Goal: Information Seeking & Learning: Learn about a topic

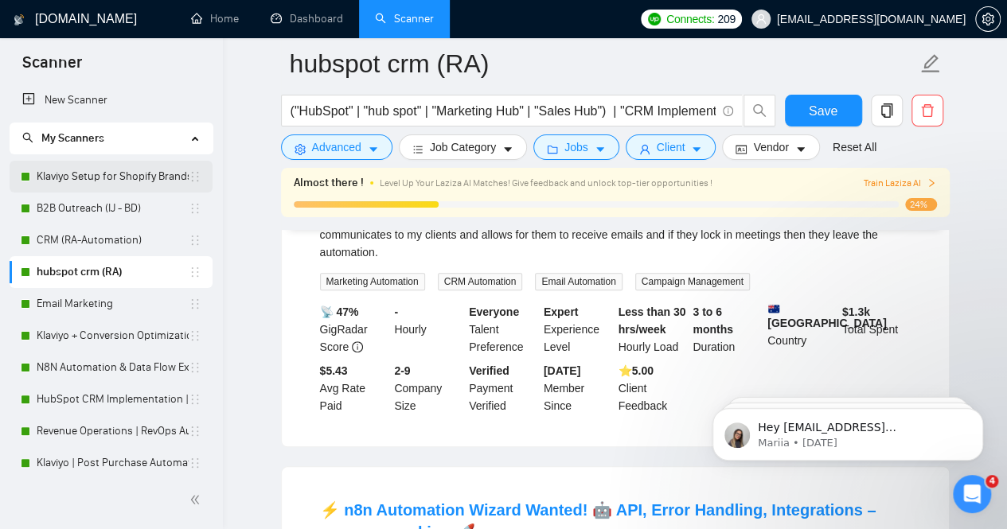
click at [99, 176] on link "Klaviyo Setup for Shopify Brands" at bounding box center [113, 177] width 152 height 32
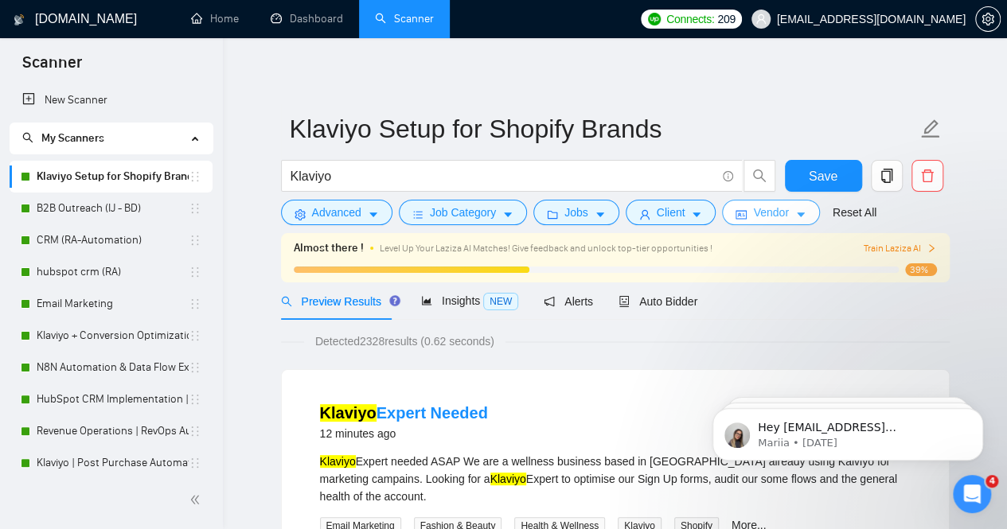
click at [762, 213] on span "Vendor" at bounding box center [770, 213] width 35 height 18
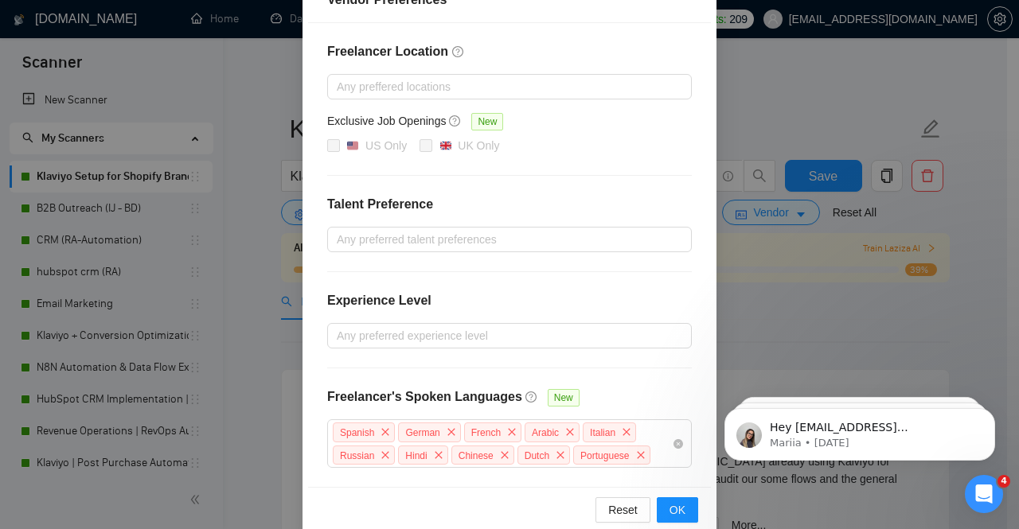
scroll to position [224, 0]
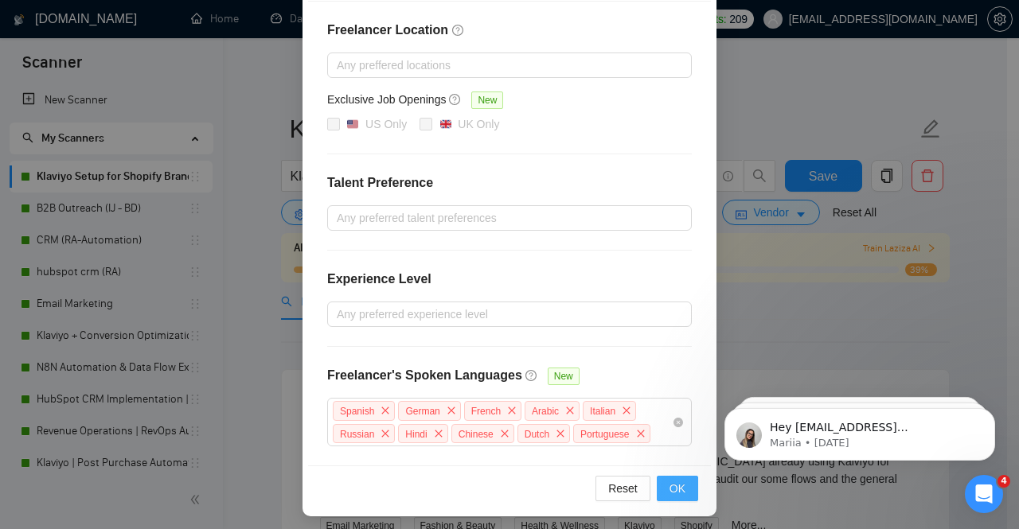
click at [672, 480] on span "OK" at bounding box center [677, 489] width 16 height 18
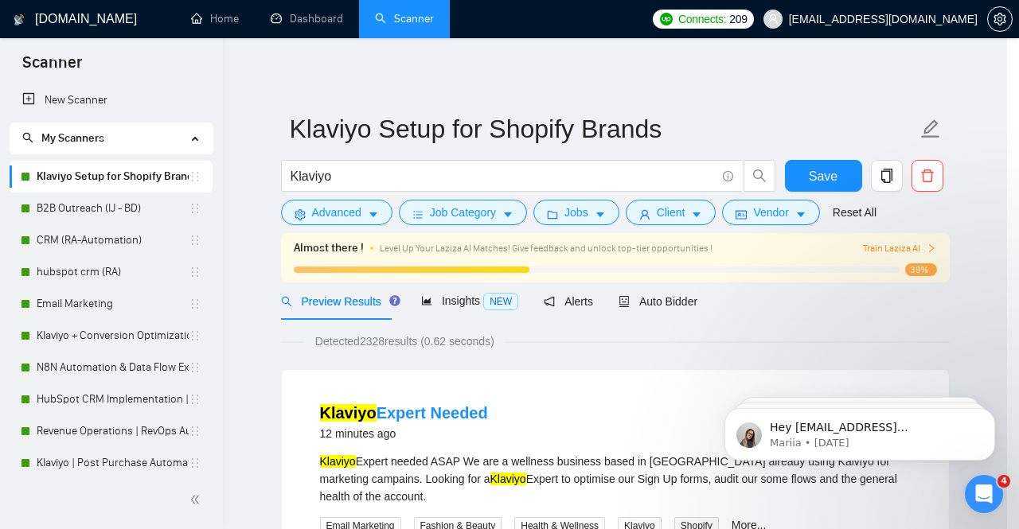
scroll to position [145, 0]
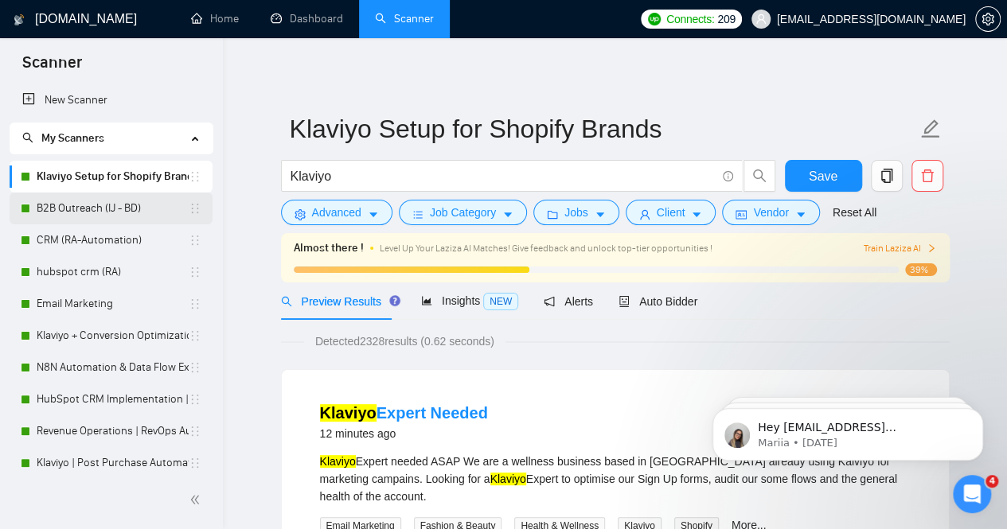
click at [68, 211] on link "B2B Outreach (IJ - BD)" at bounding box center [113, 209] width 152 height 32
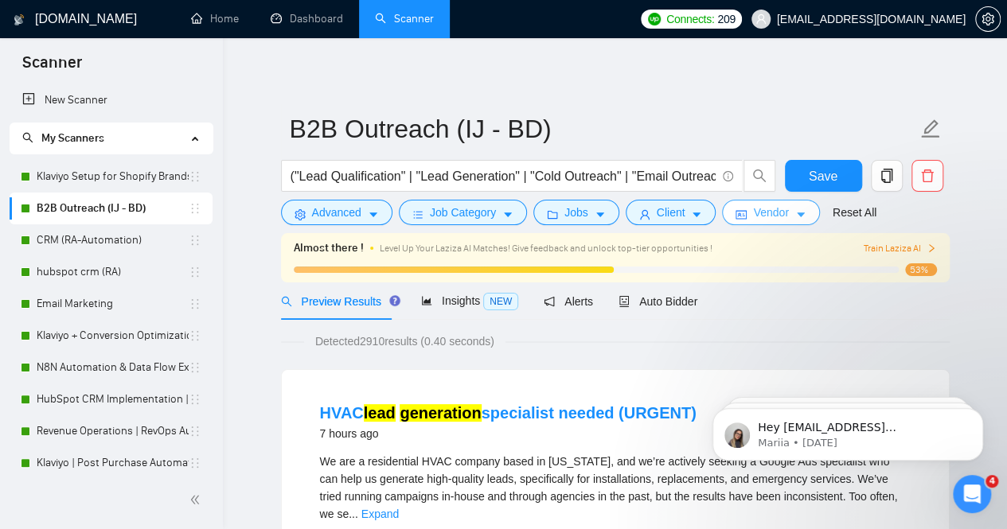
click at [783, 220] on button "Vendor" at bounding box center [770, 212] width 97 height 25
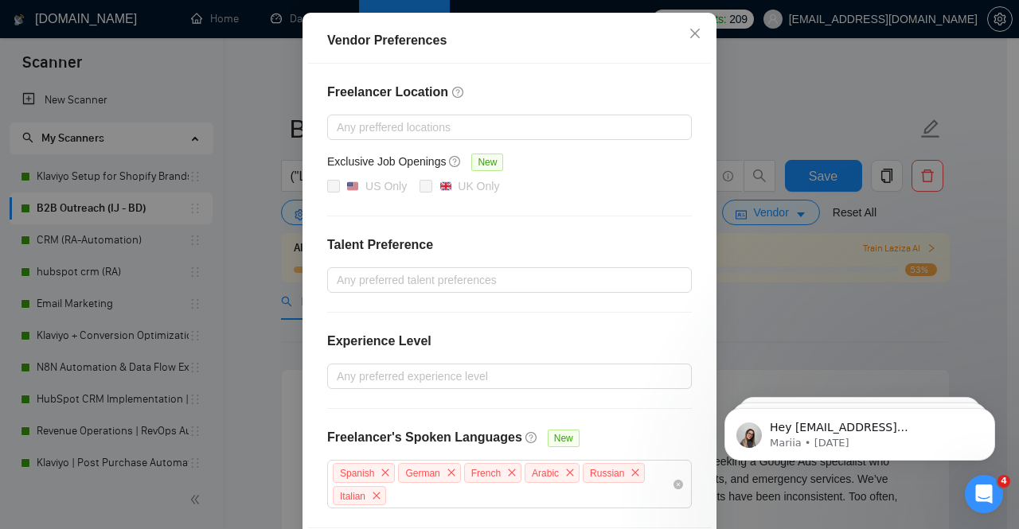
scroll to position [224, 0]
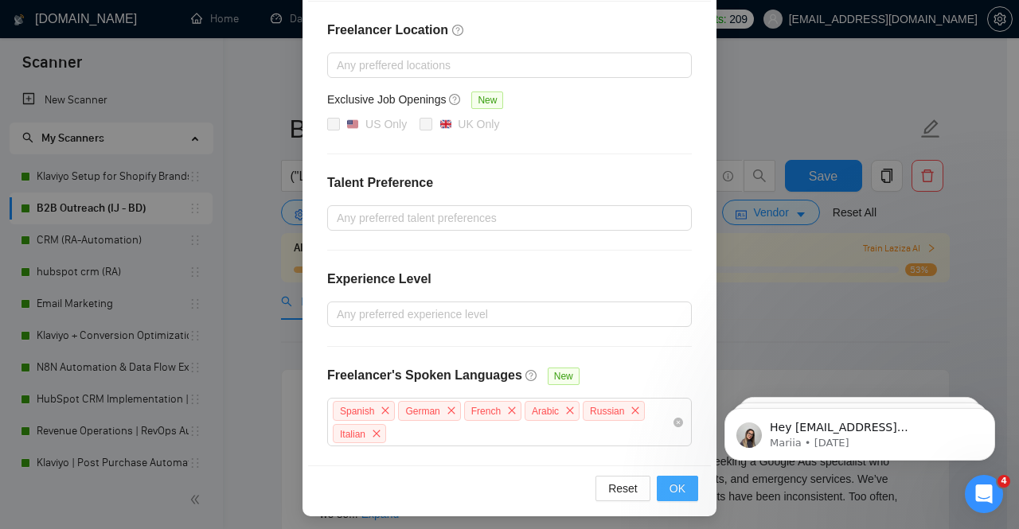
click at [680, 476] on button "OK" at bounding box center [677, 488] width 41 height 25
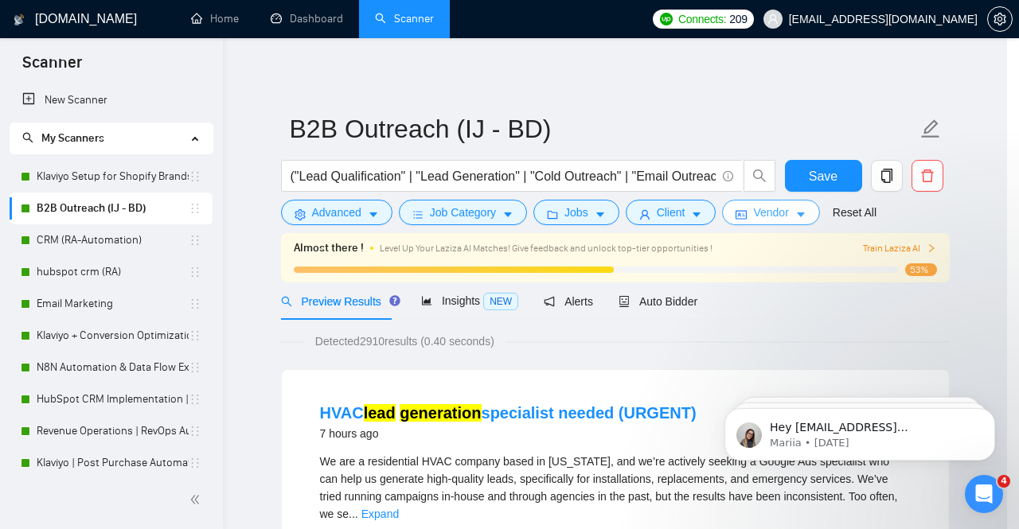
scroll to position [0, 0]
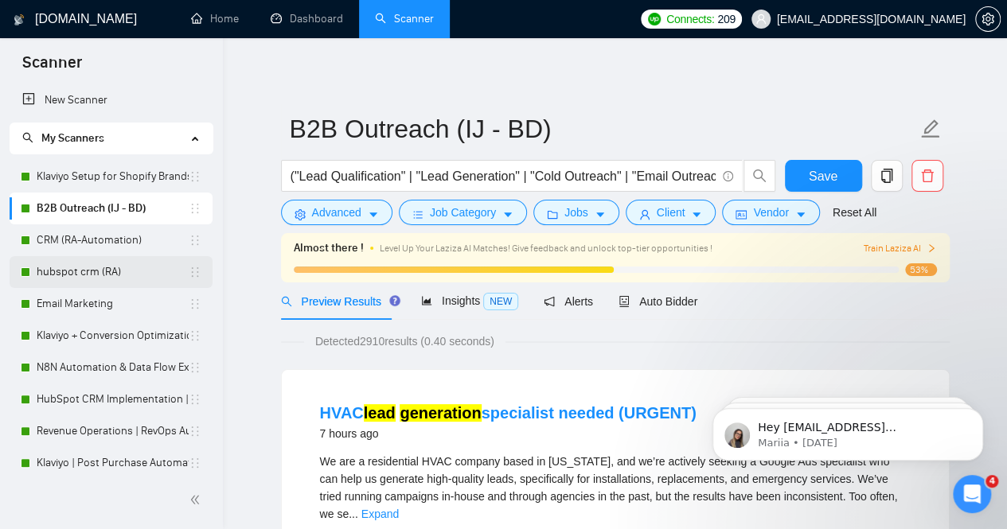
click at [80, 276] on link "hubspot crm (RA)" at bounding box center [113, 272] width 152 height 32
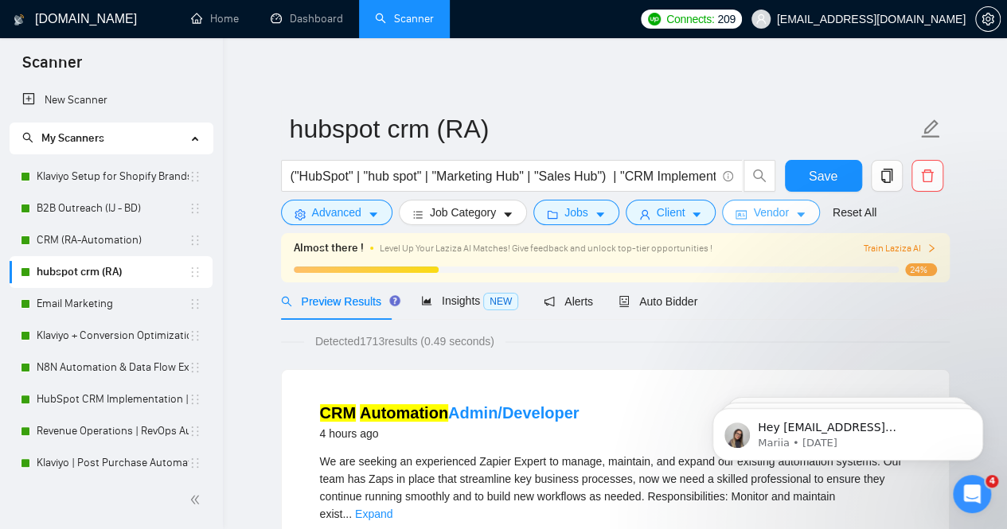
click at [774, 216] on span "Vendor" at bounding box center [770, 213] width 35 height 18
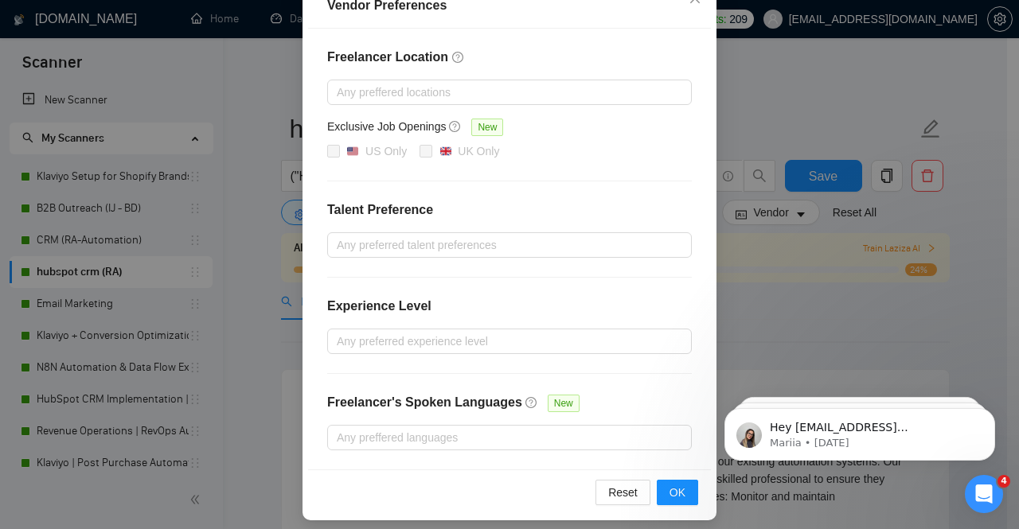
scroll to position [204, 0]
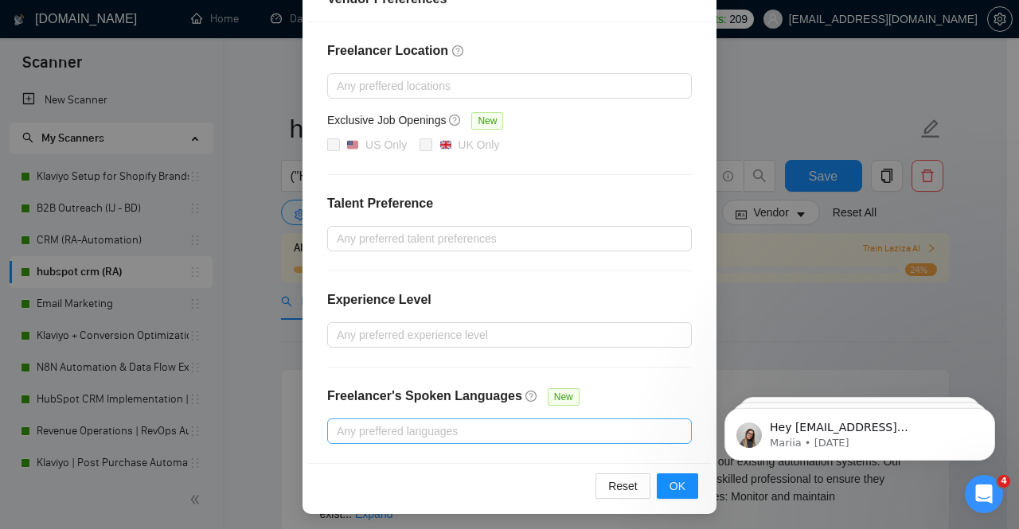
click at [428, 428] on div at bounding box center [501, 431] width 341 height 19
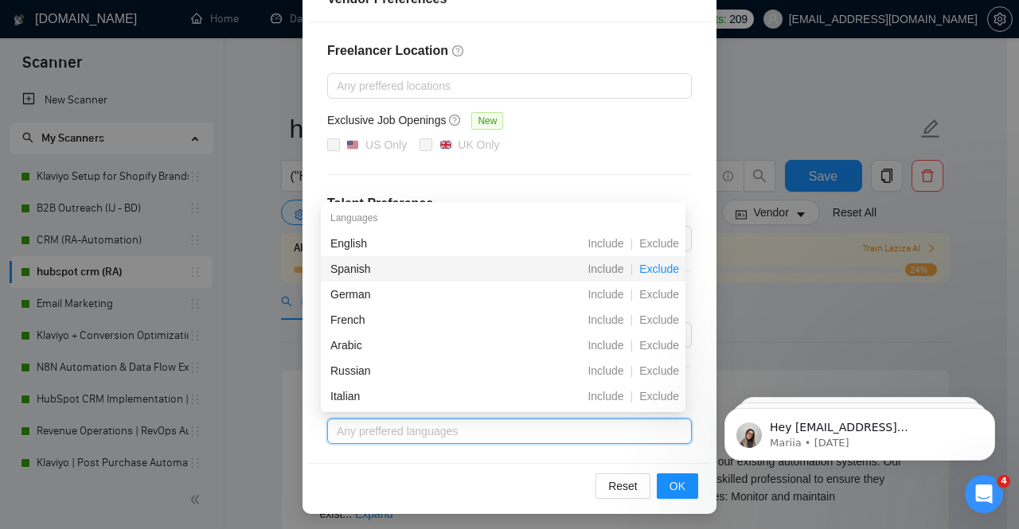
click at [661, 271] on span "Exclude" at bounding box center [659, 269] width 53 height 13
click at [660, 250] on span "Exclude" at bounding box center [659, 243] width 53 height 13
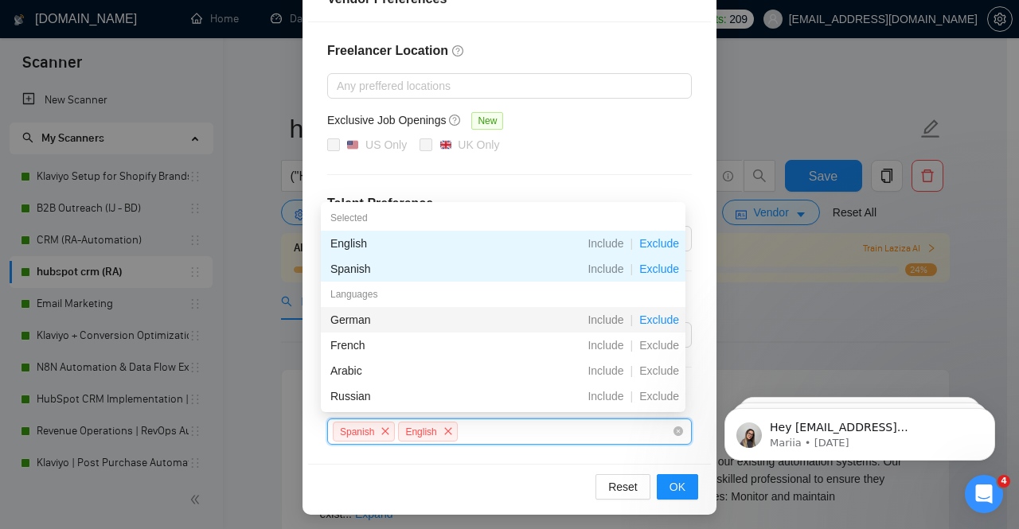
click at [659, 317] on span "Exclude" at bounding box center [659, 320] width 53 height 13
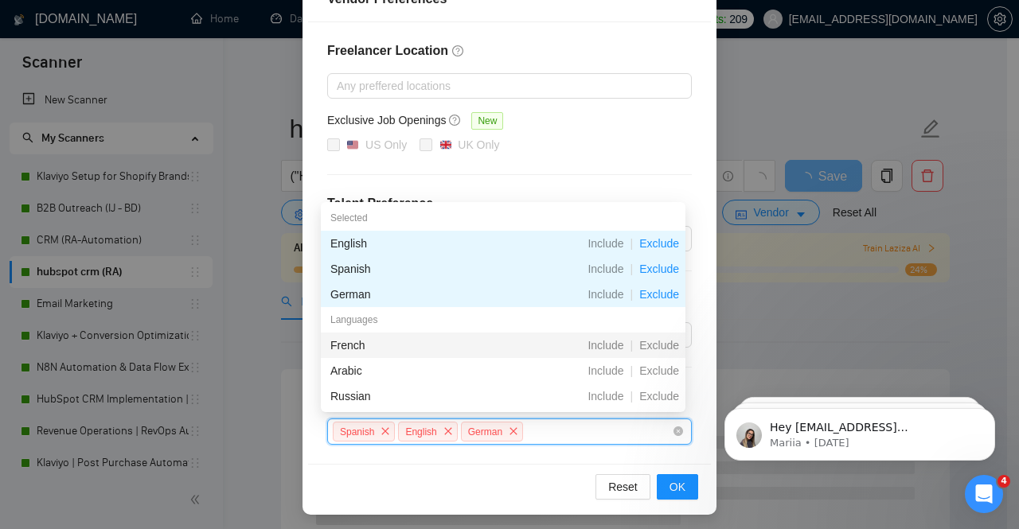
click at [661, 352] on span "Exclude" at bounding box center [659, 345] width 53 height 13
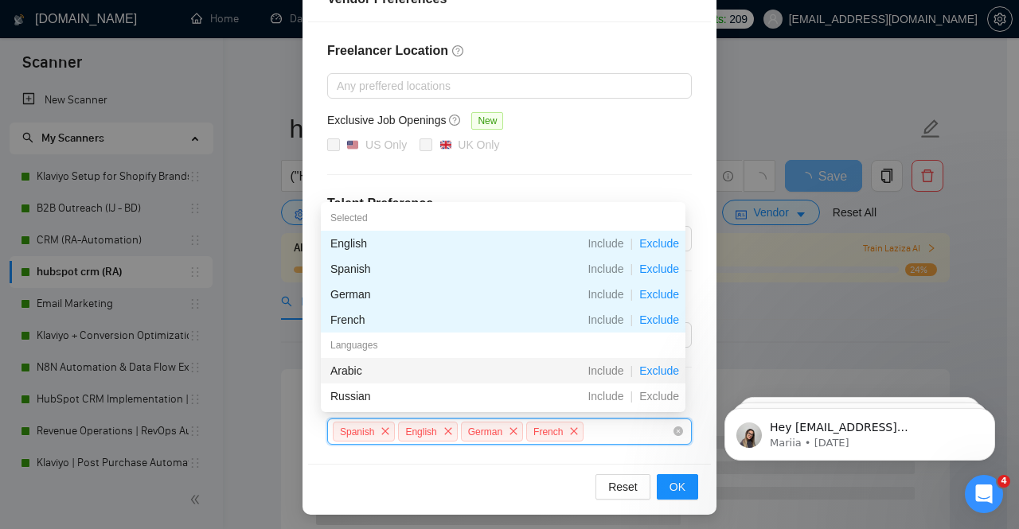
click at [659, 370] on span "Exclude" at bounding box center [659, 371] width 53 height 13
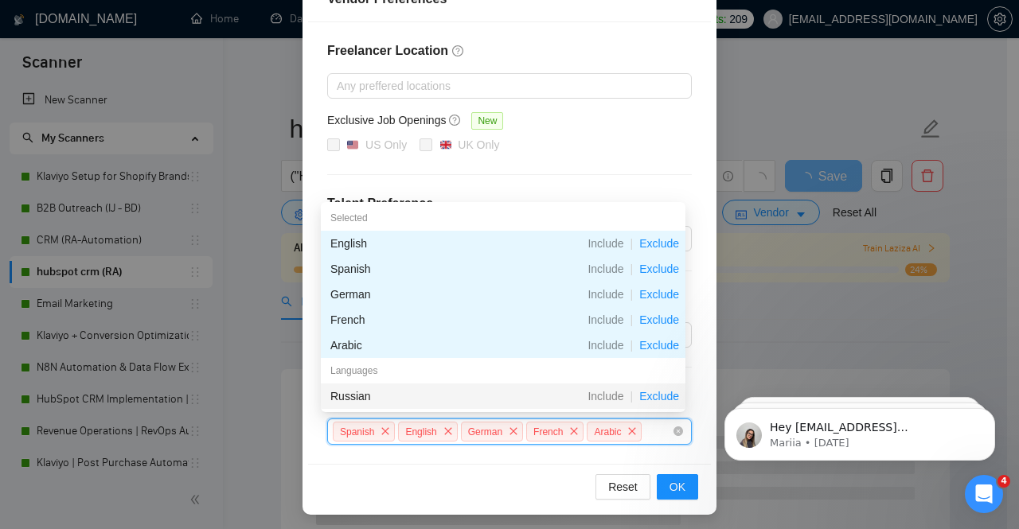
click at [659, 398] on span "Exclude" at bounding box center [659, 396] width 53 height 13
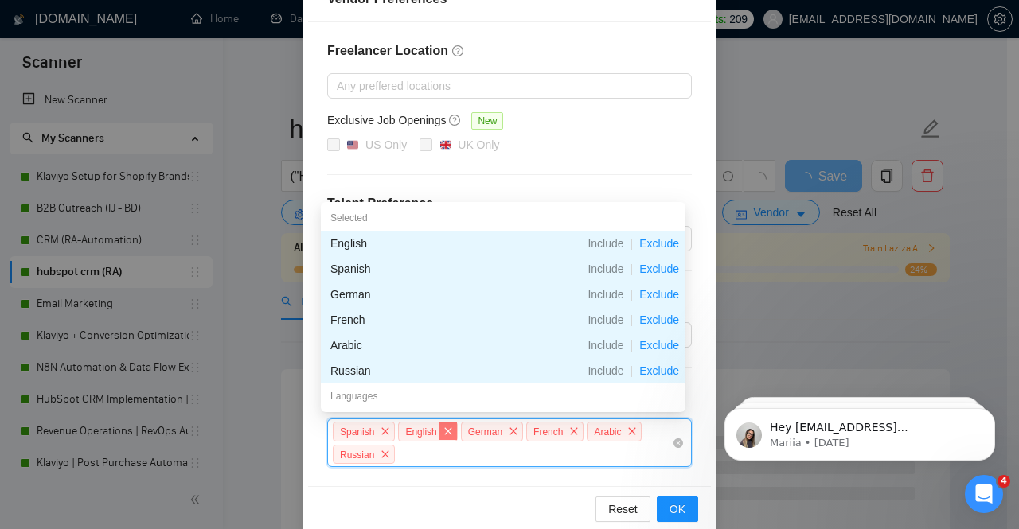
click at [439, 432] on span "close" at bounding box center [448, 432] width 18 height 18
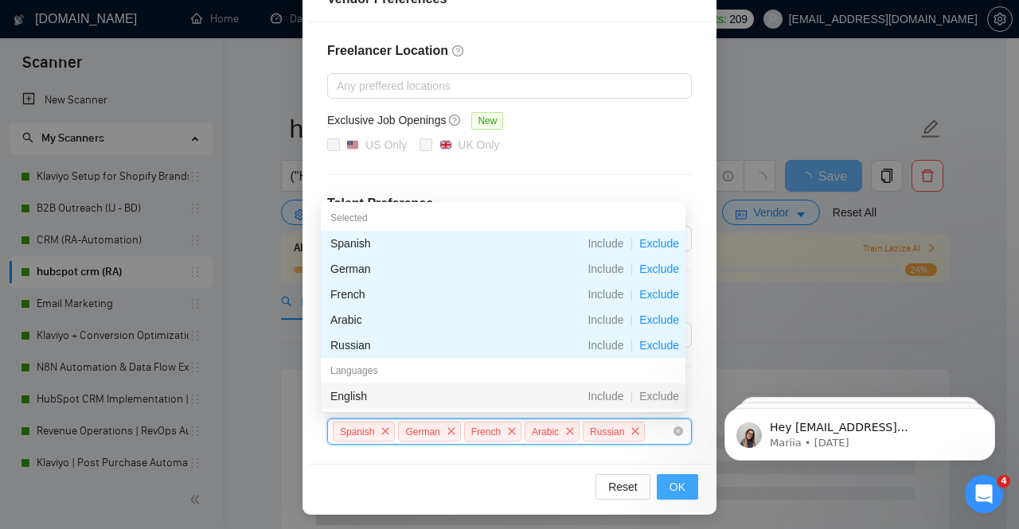
click at [669, 483] on span "OK" at bounding box center [677, 487] width 16 height 18
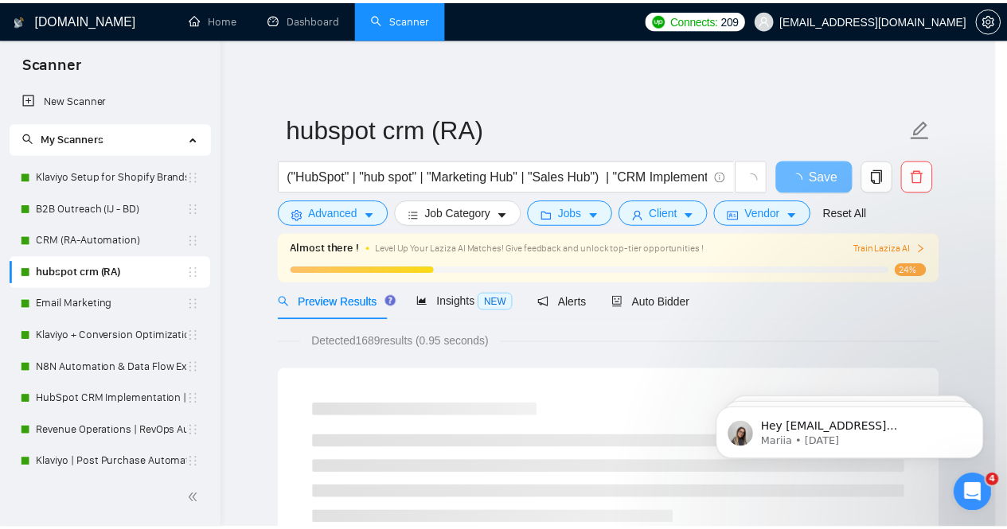
scroll to position [124, 0]
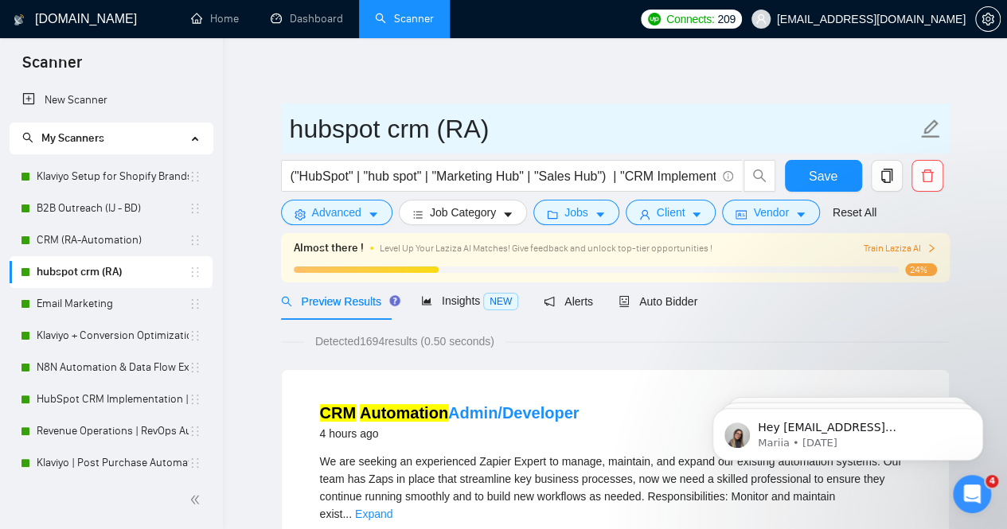
click at [94, 311] on link "Email Marketing" at bounding box center [113, 304] width 152 height 32
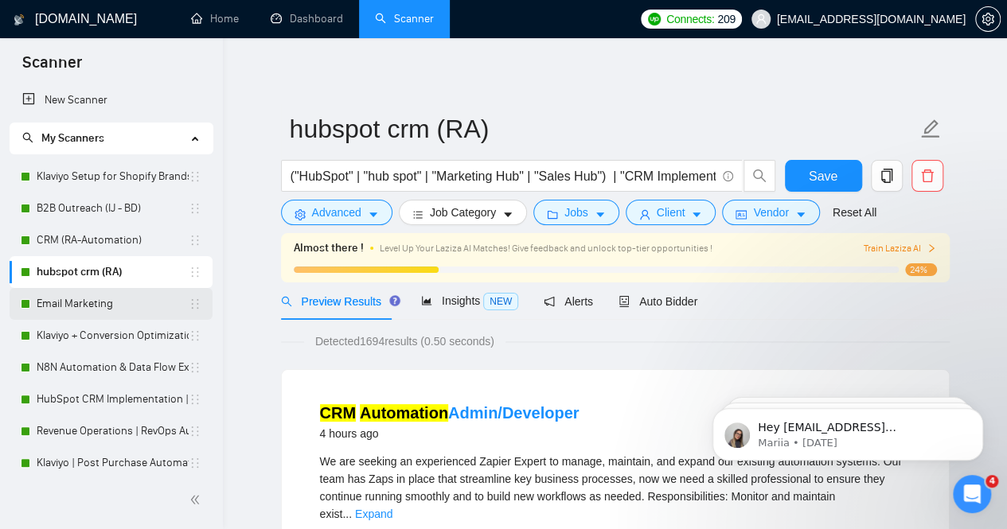
click at [86, 309] on link "Email Marketing" at bounding box center [113, 304] width 152 height 32
click at [72, 310] on link "Email Marketing" at bounding box center [113, 304] width 152 height 32
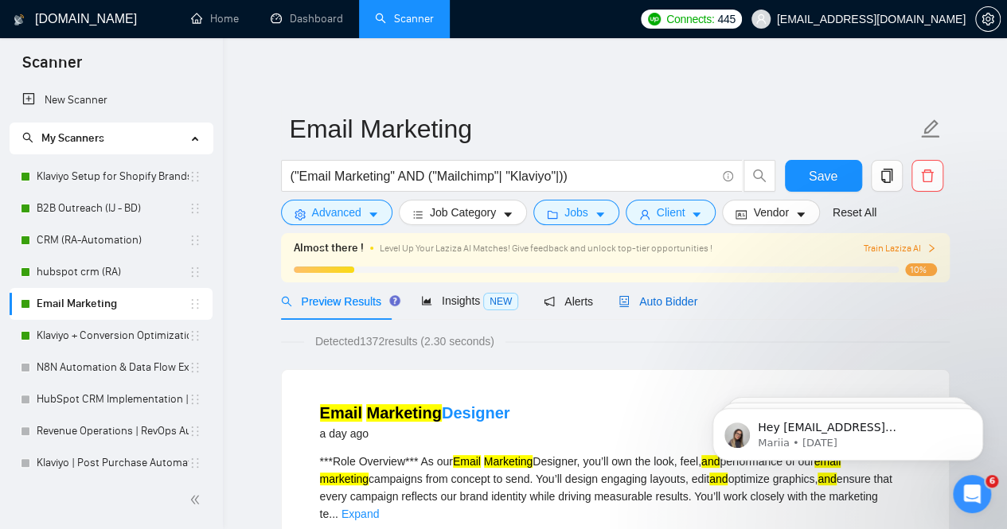
click at [669, 302] on span "Auto Bidder" at bounding box center [657, 301] width 79 height 13
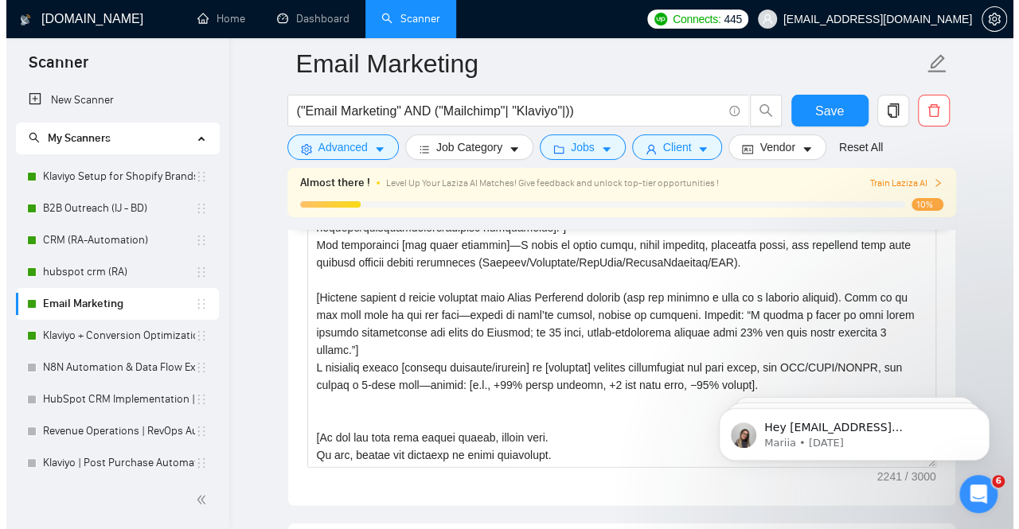
scroll to position [2021, 0]
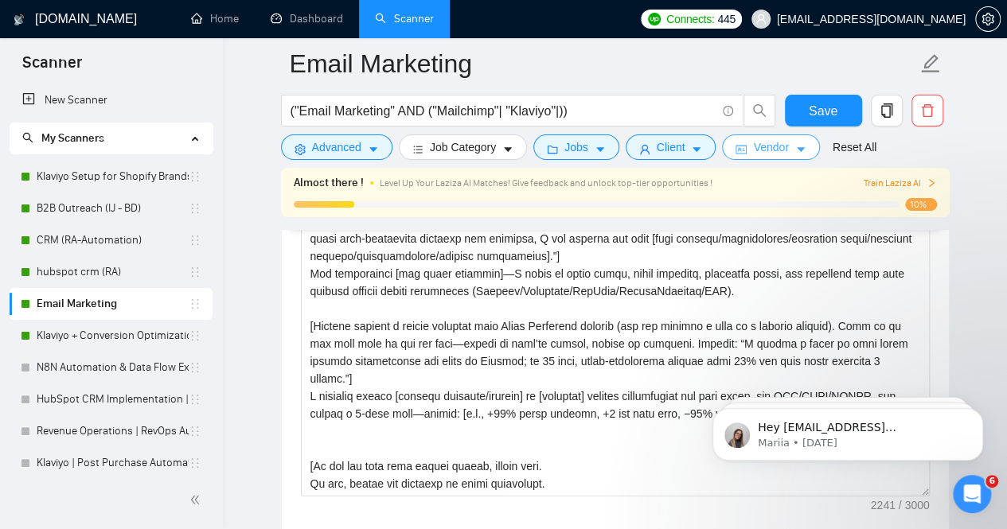
click at [762, 154] on span "Vendor" at bounding box center [770, 147] width 35 height 18
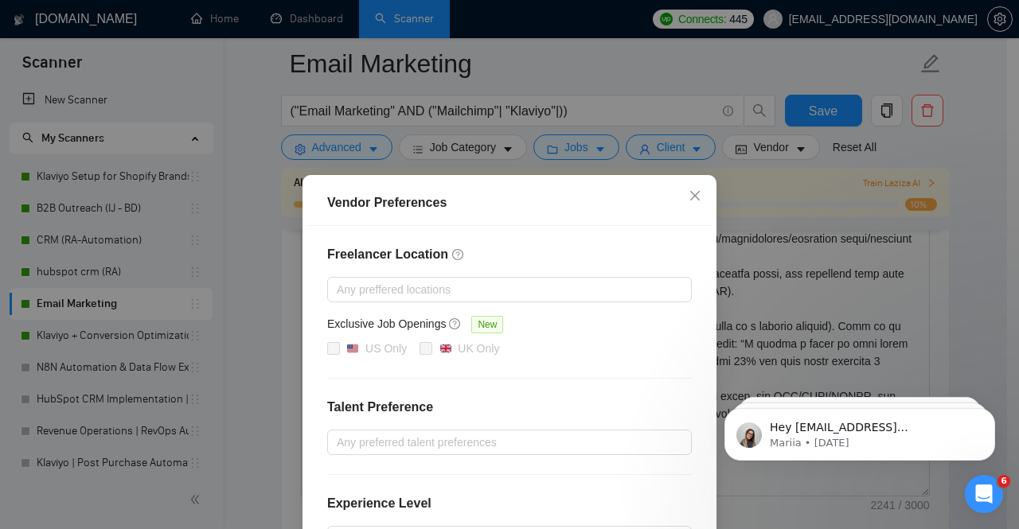
scroll to position [204, 0]
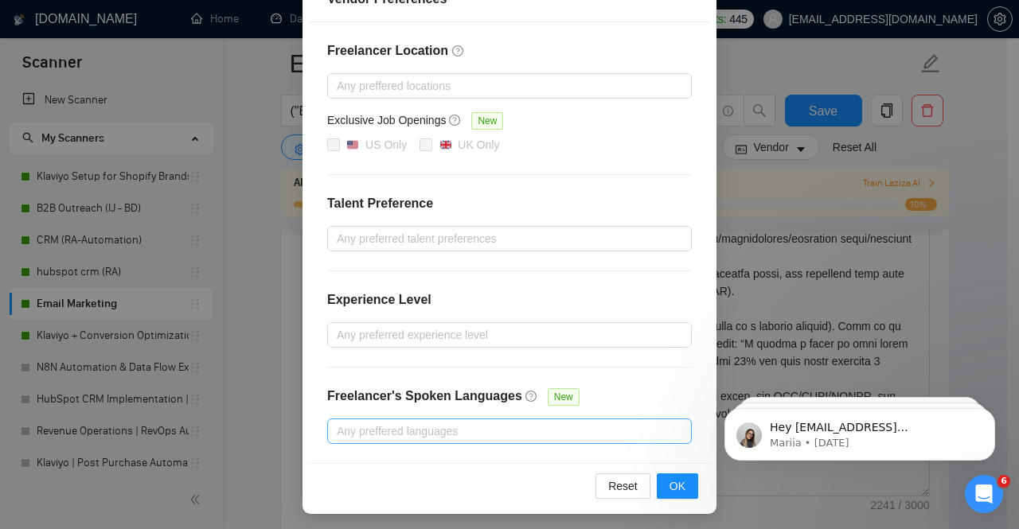
click at [493, 434] on div at bounding box center [501, 431] width 341 height 19
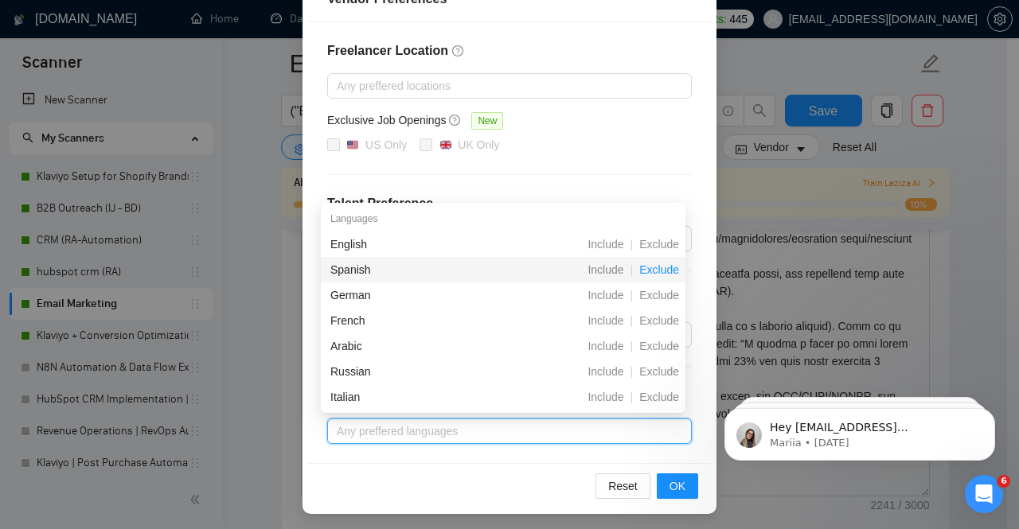
click at [653, 273] on span "Exclude" at bounding box center [659, 269] width 53 height 13
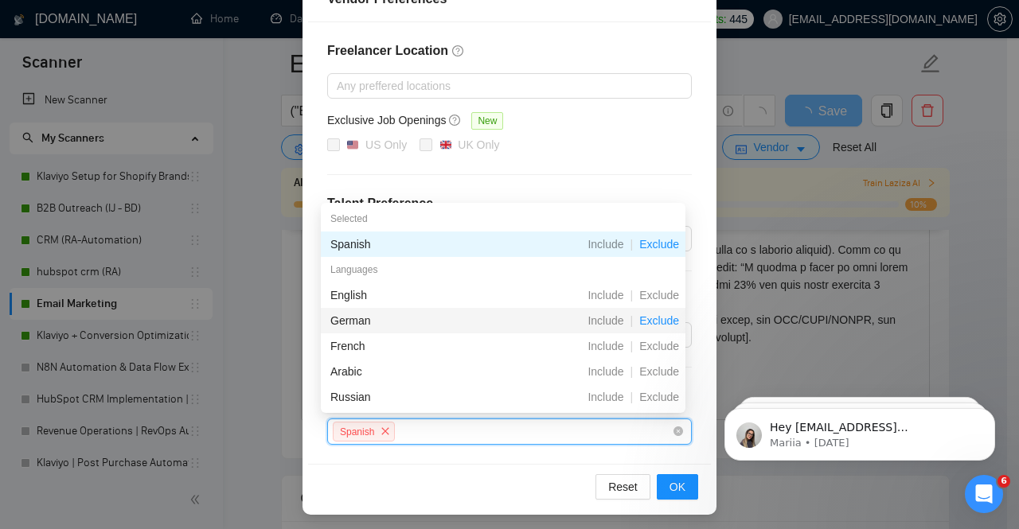
click at [664, 320] on span "Exclude" at bounding box center [659, 320] width 53 height 13
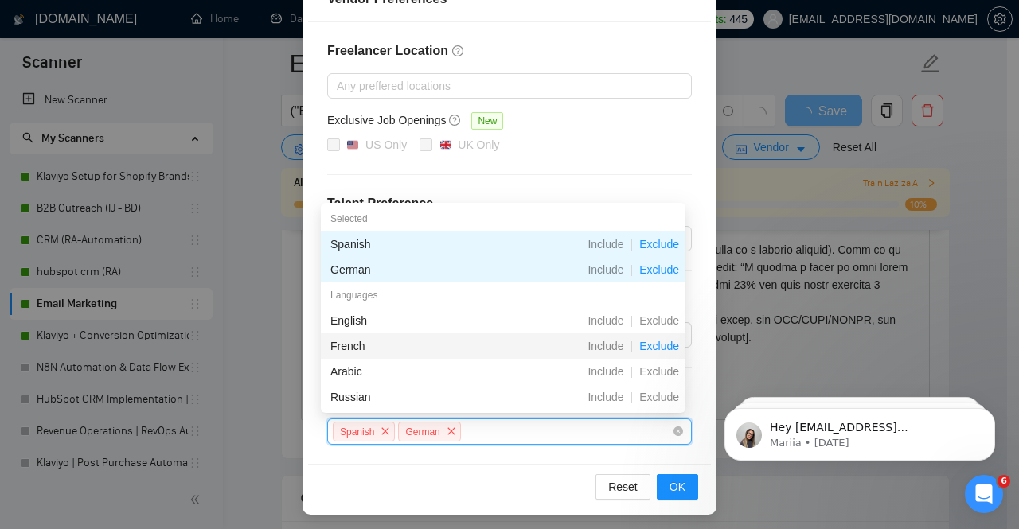
click at [669, 349] on span "Exclude" at bounding box center [659, 346] width 53 height 13
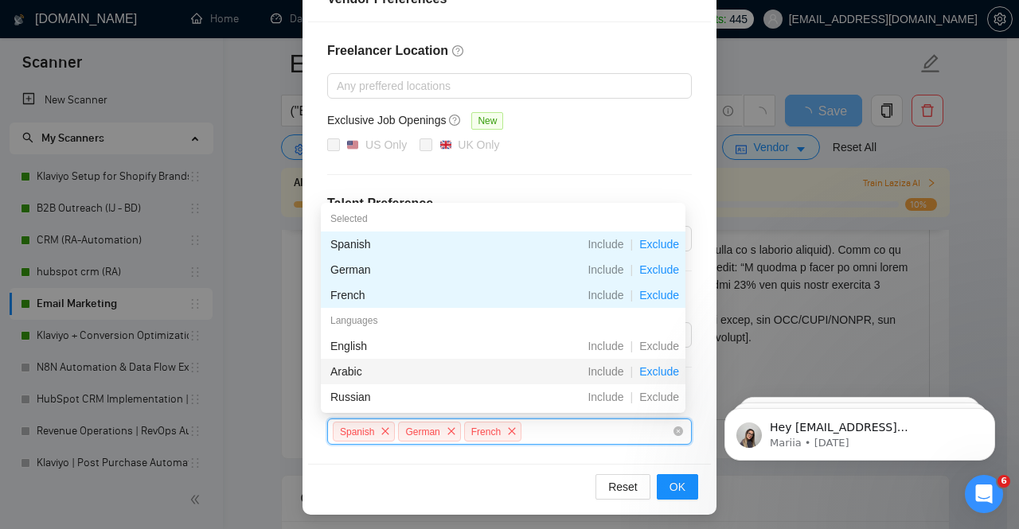
click at [669, 369] on span "Exclude" at bounding box center [659, 371] width 53 height 13
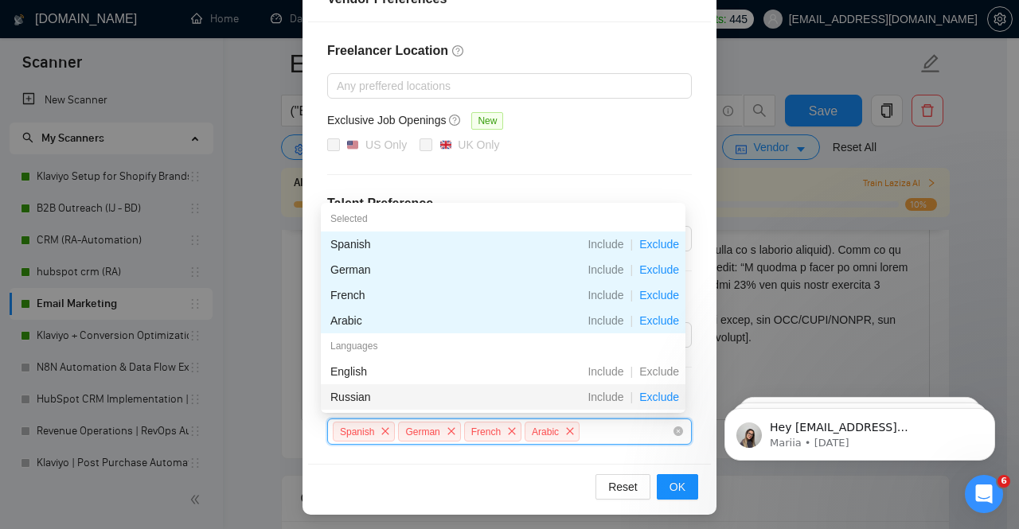
click at [669, 398] on span "Exclude" at bounding box center [659, 397] width 53 height 13
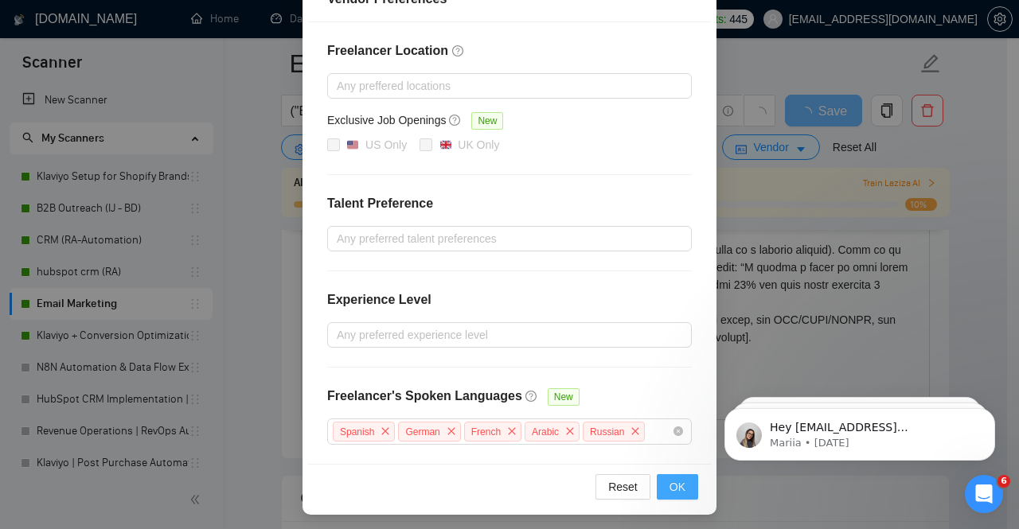
click at [670, 478] on span "OK" at bounding box center [677, 487] width 16 height 18
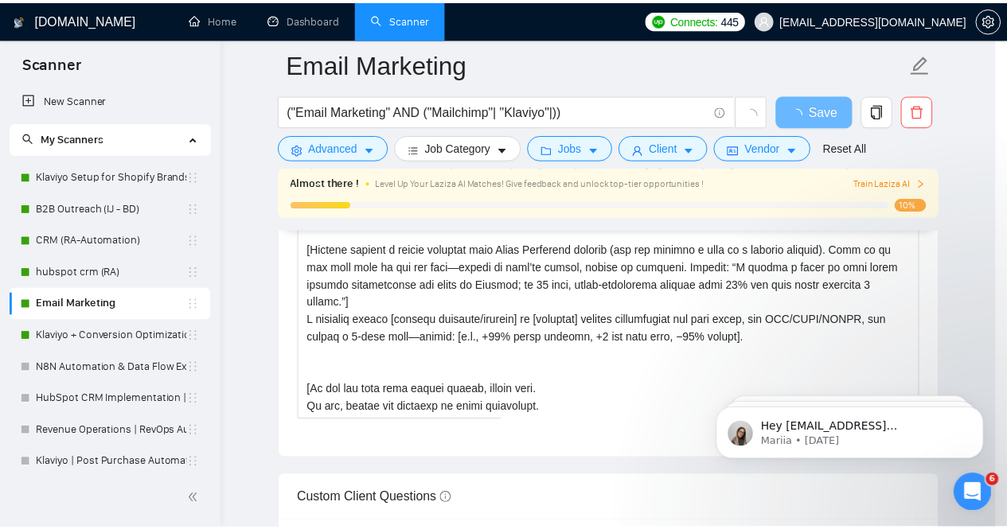
scroll to position [124, 0]
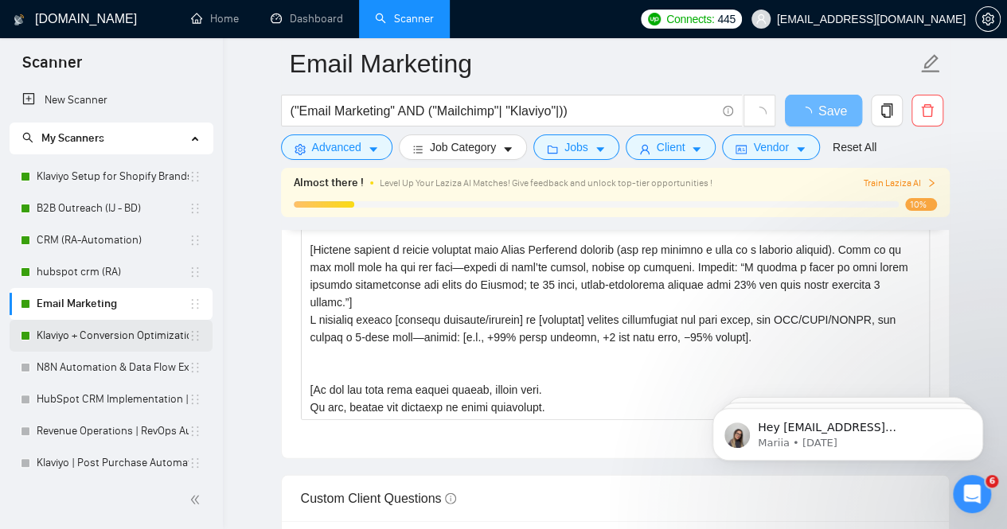
click at [126, 345] on link "Klaviyo + Conversion Optimization" at bounding box center [113, 336] width 152 height 32
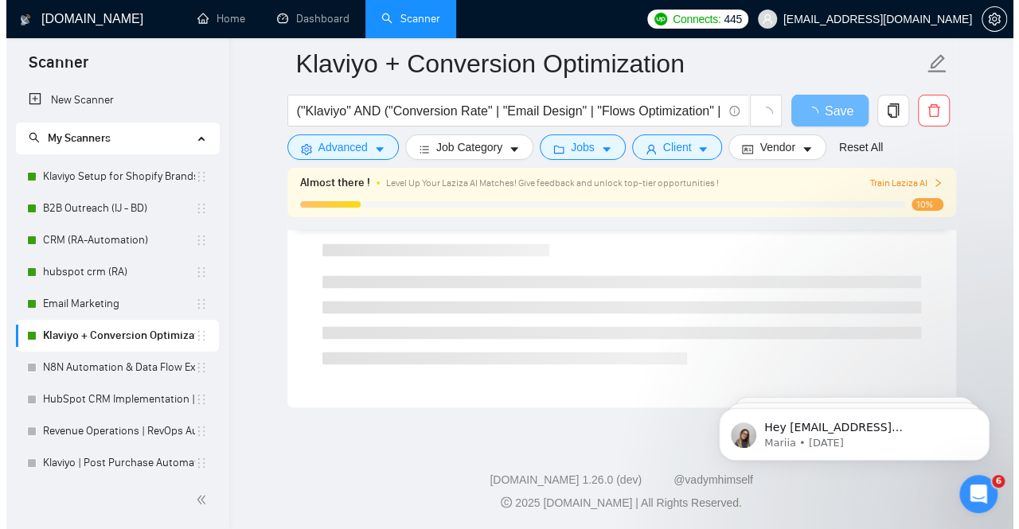
scroll to position [2021, 0]
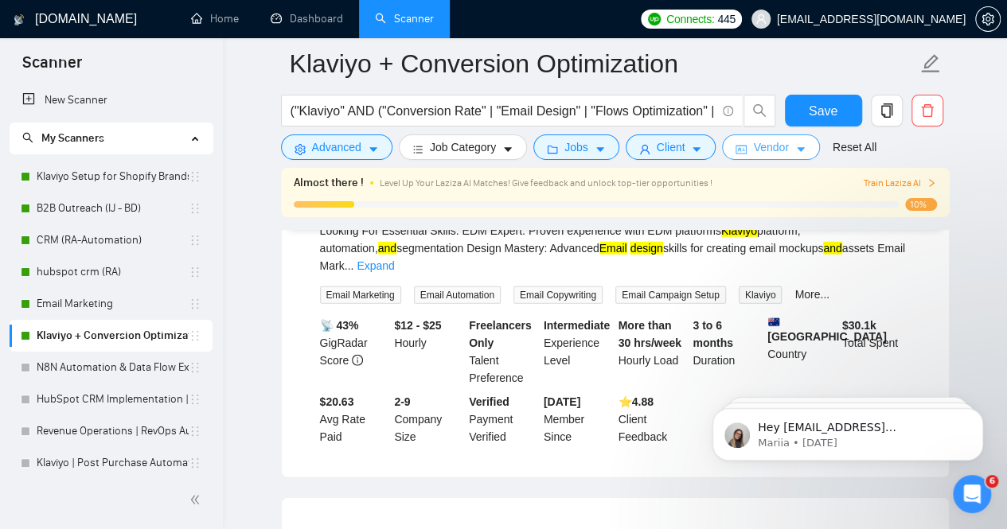
click at [772, 154] on span "Vendor" at bounding box center [770, 147] width 35 height 18
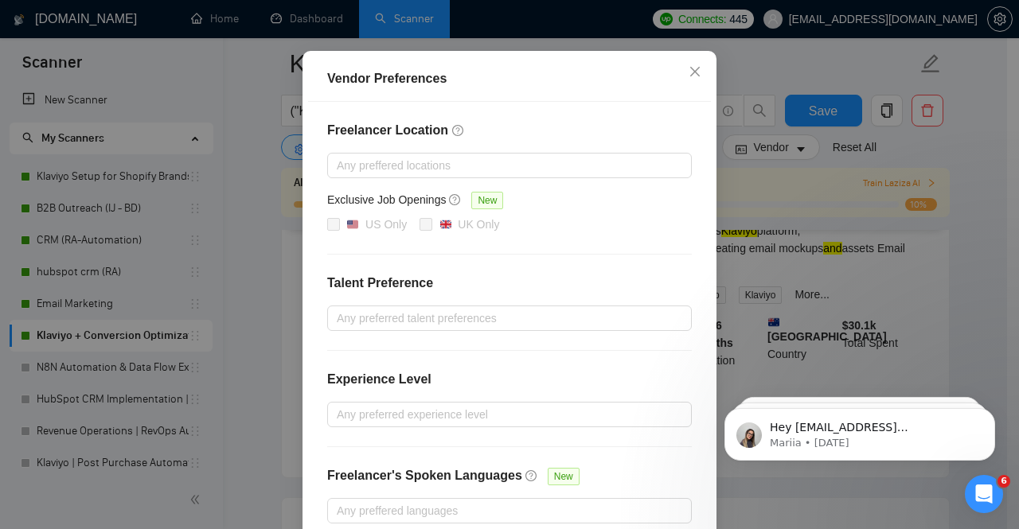
scroll to position [204, 0]
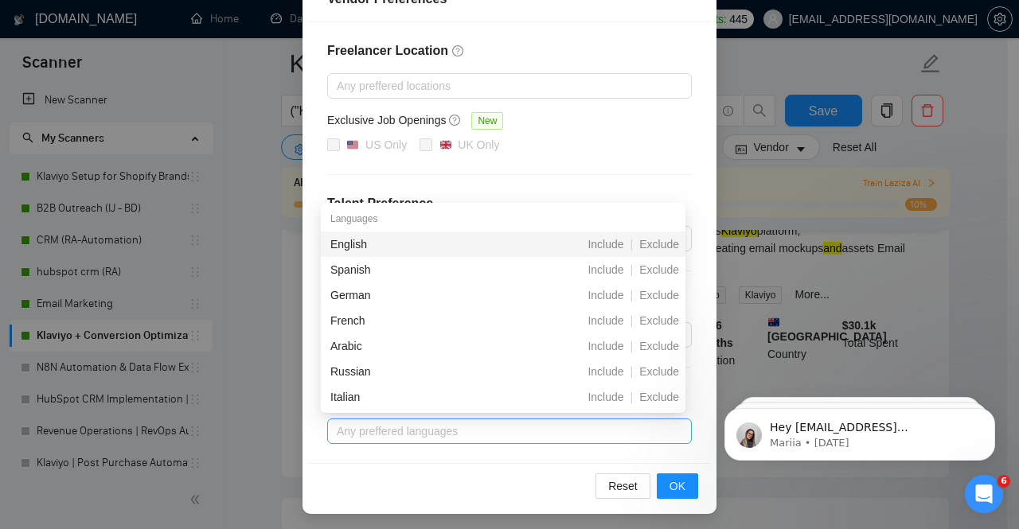
click at [471, 438] on div "Any preffered languages" at bounding box center [509, 431] width 365 height 25
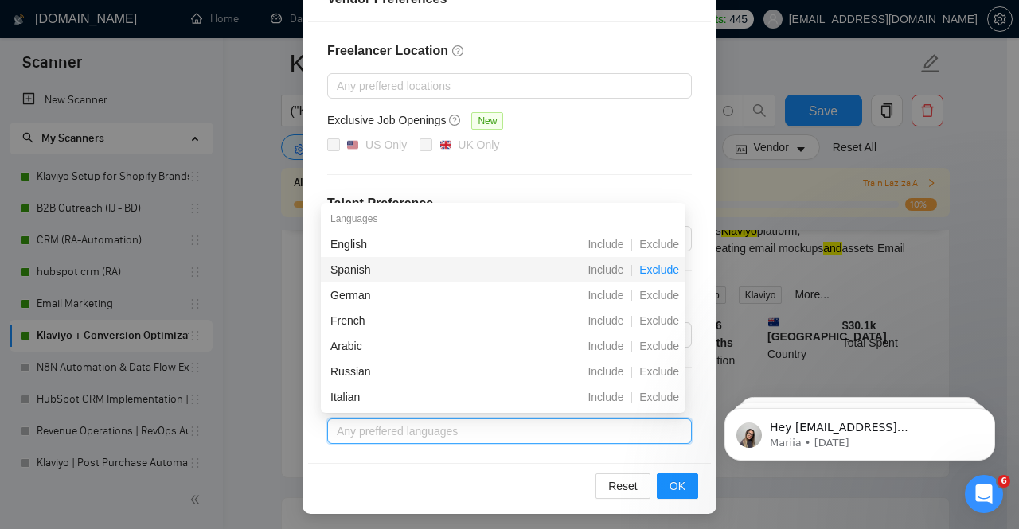
click at [663, 270] on span "Exclude" at bounding box center [659, 269] width 53 height 13
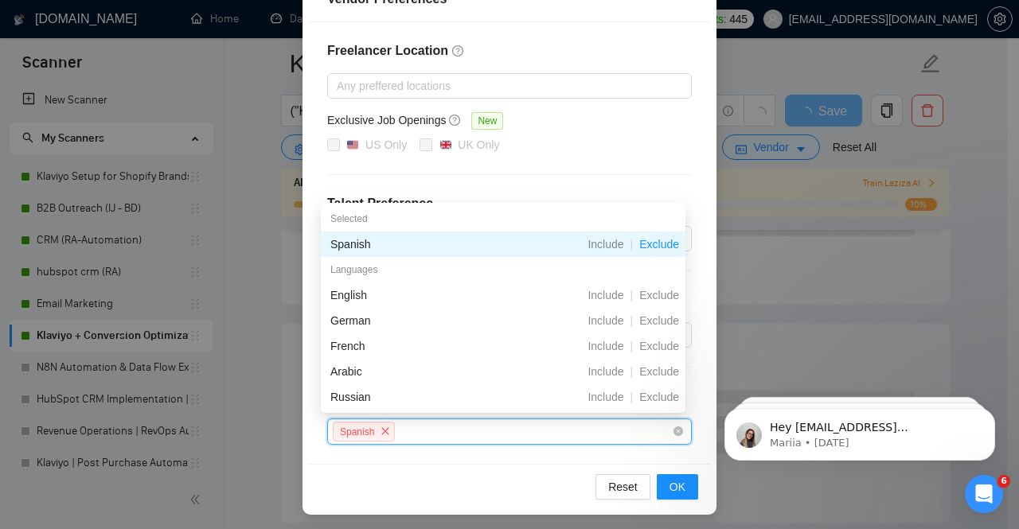
click at [669, 245] on span "Exclude" at bounding box center [659, 244] width 53 height 13
click at [664, 317] on span "Exclude" at bounding box center [659, 320] width 53 height 13
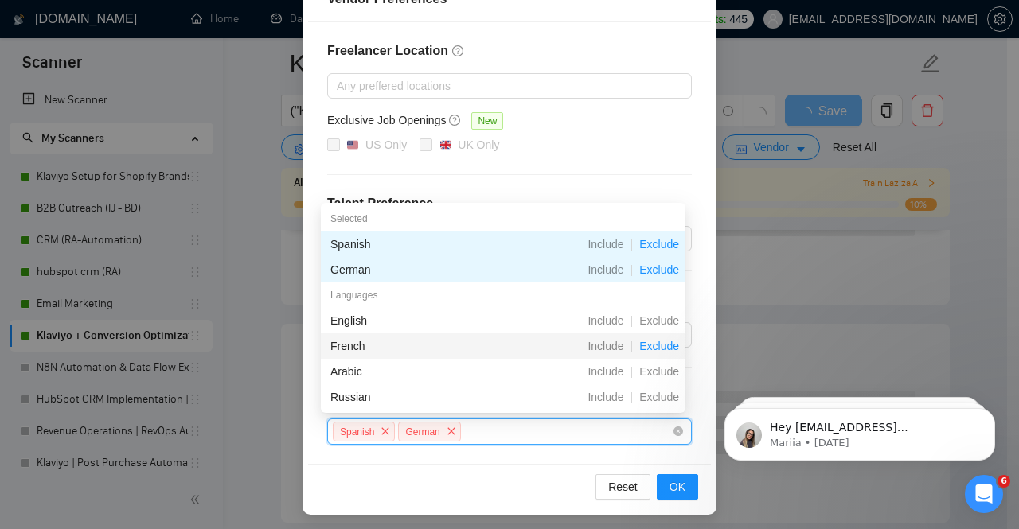
click at [662, 343] on span "Exclude" at bounding box center [659, 346] width 53 height 13
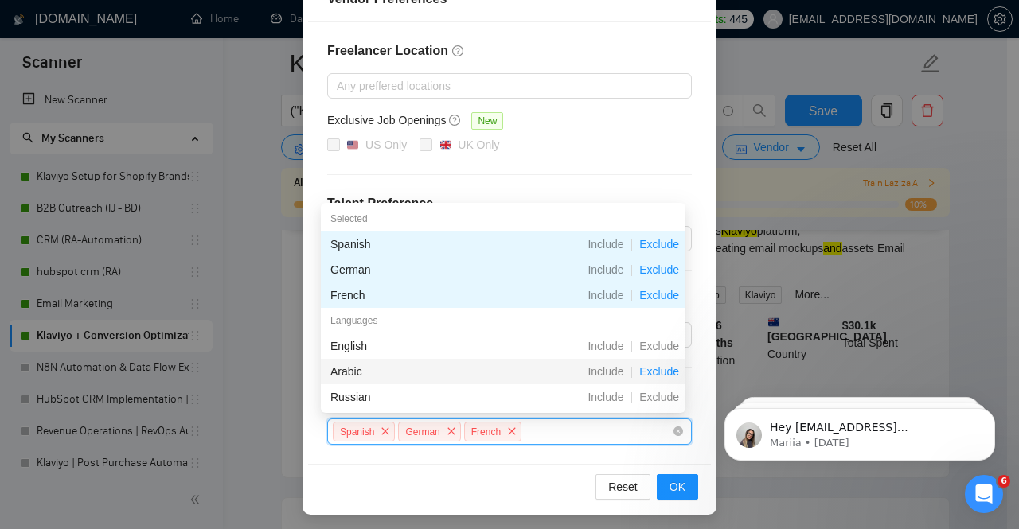
click at [662, 377] on span "Exclude" at bounding box center [659, 371] width 53 height 13
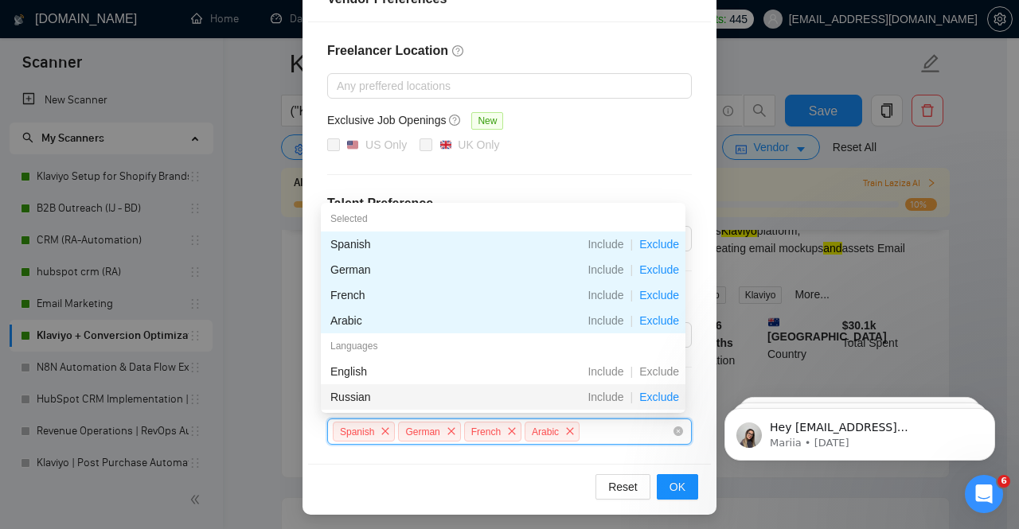
click at [663, 397] on span "Exclude" at bounding box center [659, 397] width 53 height 13
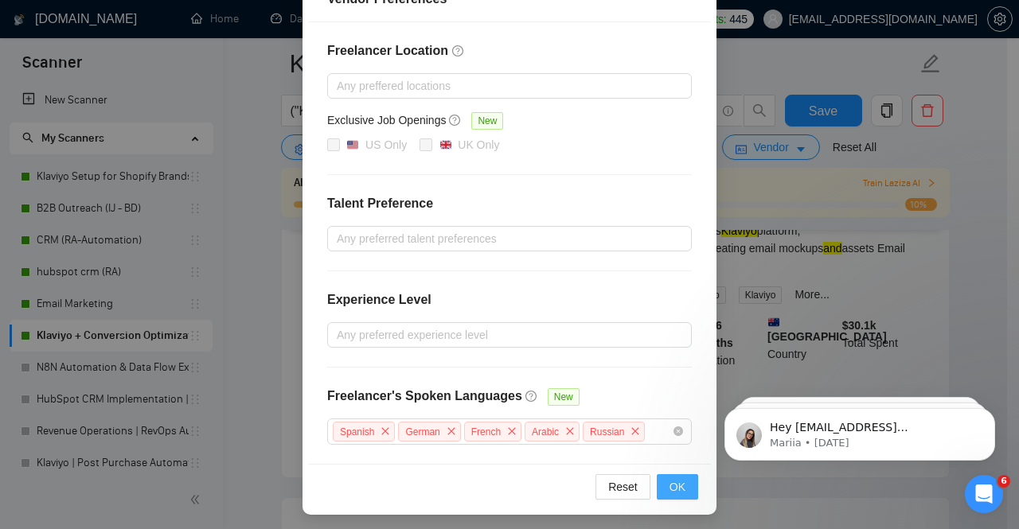
click at [670, 478] on span "OK" at bounding box center [677, 487] width 16 height 18
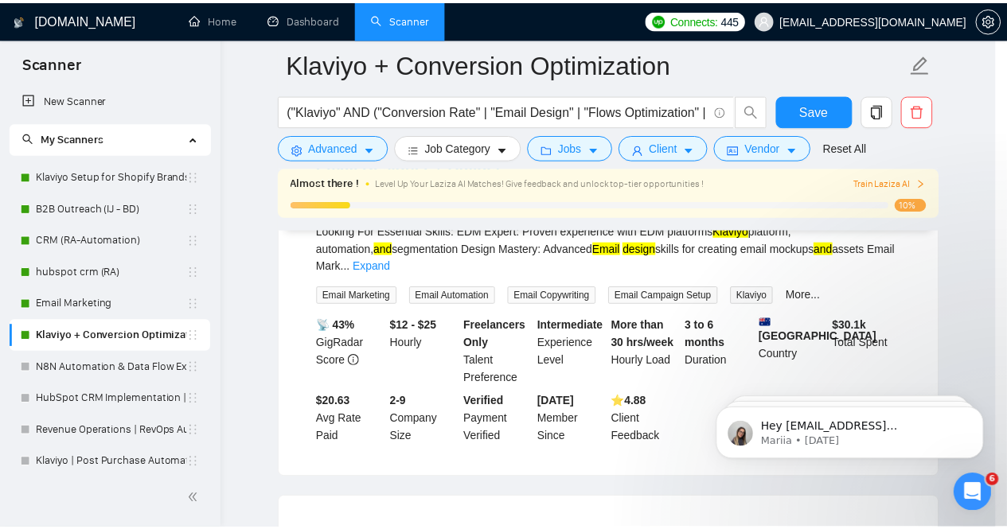
scroll to position [124, 0]
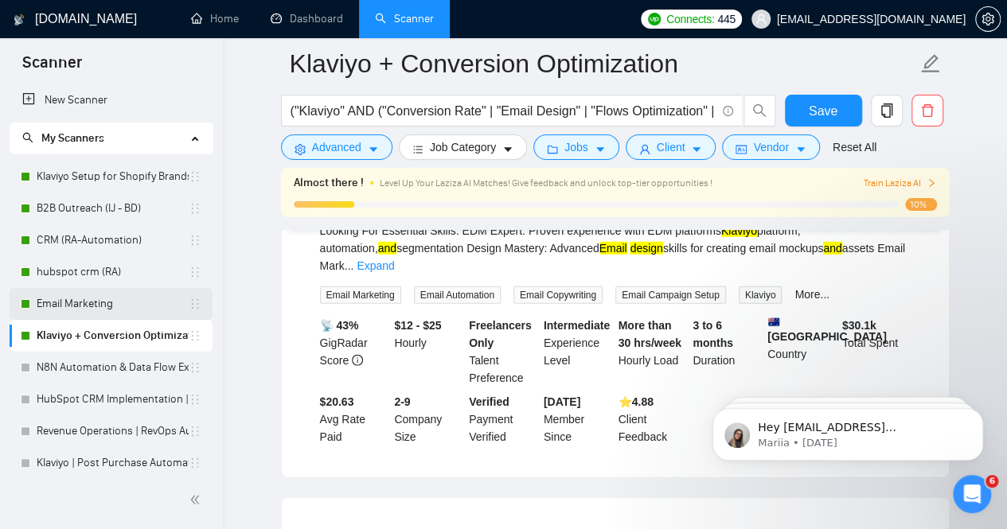
click at [121, 313] on link "Email Marketing" at bounding box center [113, 304] width 152 height 32
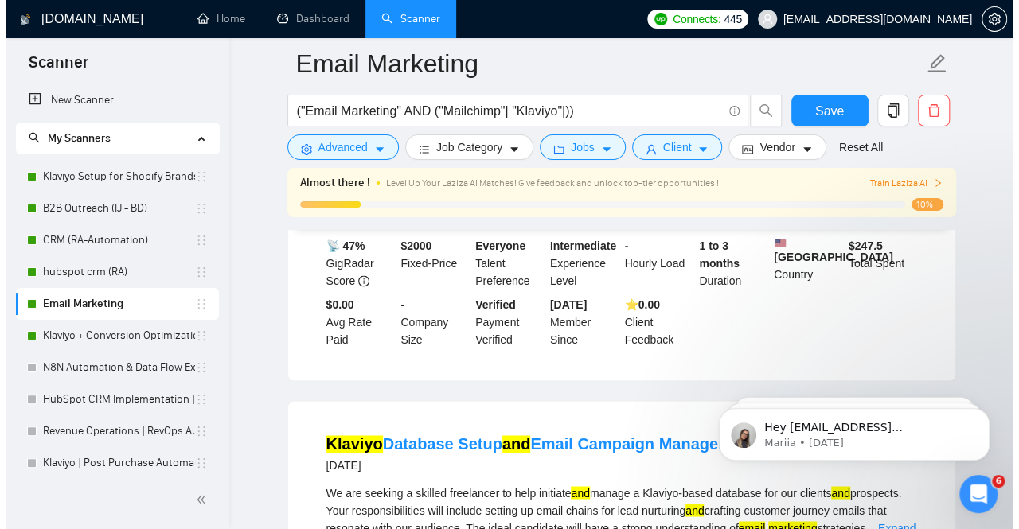
scroll to position [2021, 0]
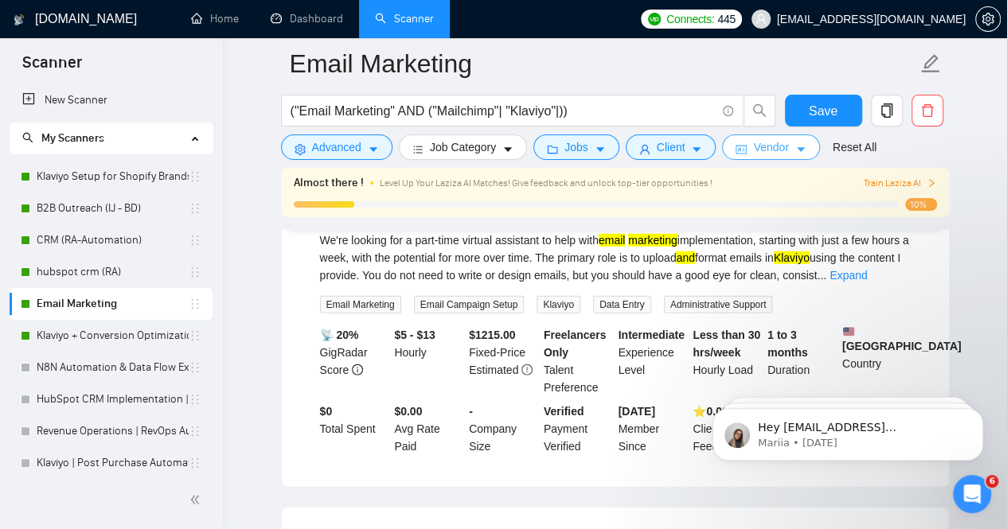
click at [766, 150] on span "Vendor" at bounding box center [770, 147] width 35 height 18
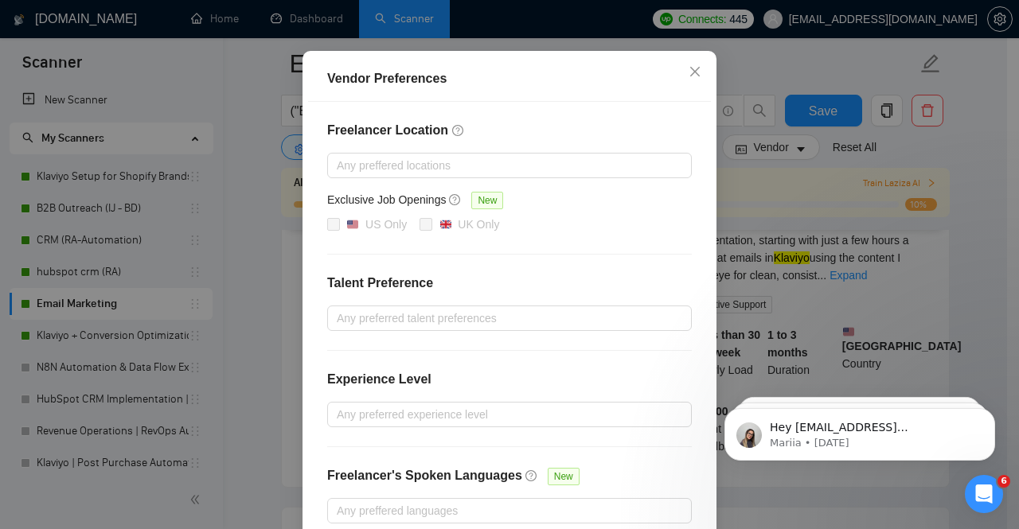
scroll to position [204, 0]
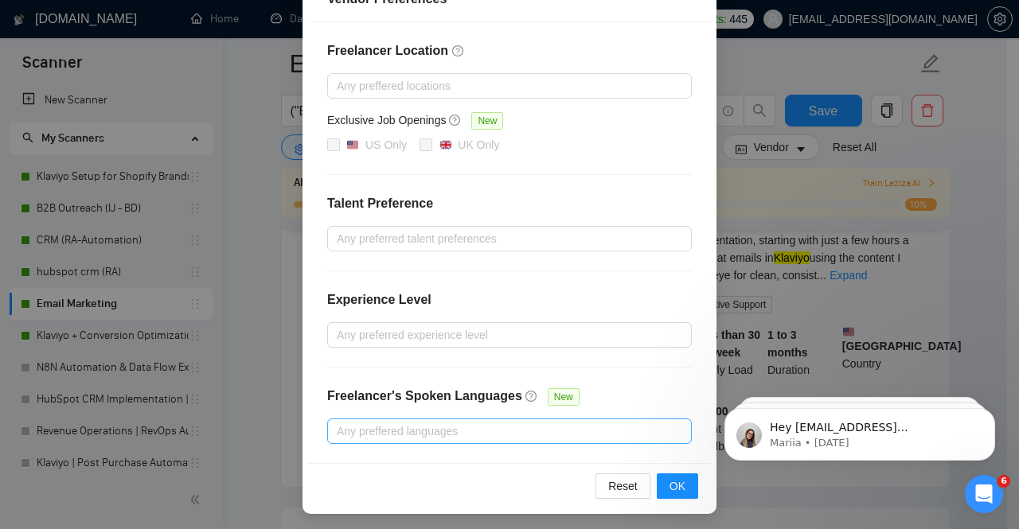
click at [484, 435] on div at bounding box center [501, 431] width 341 height 19
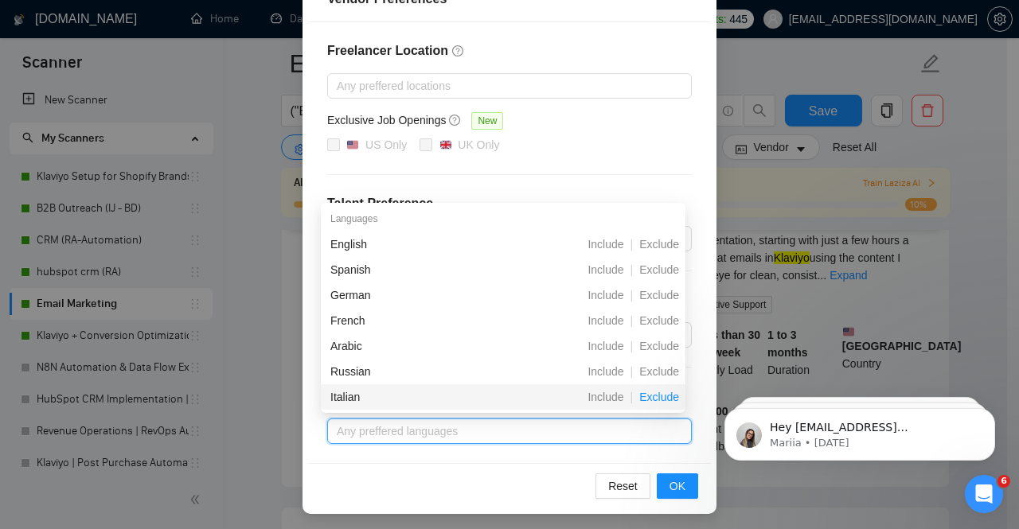
click at [674, 400] on span "Exclude" at bounding box center [659, 397] width 53 height 13
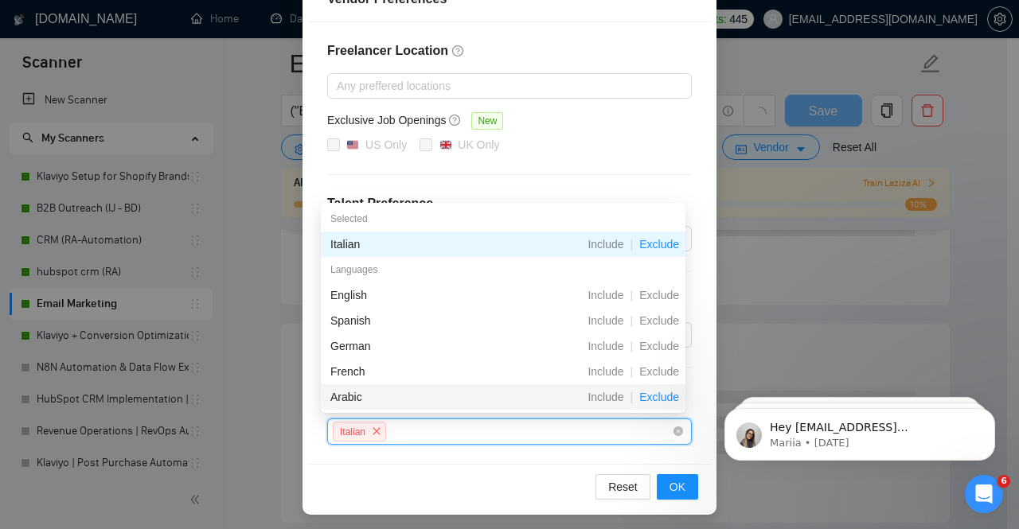
click at [673, 395] on span "Exclude" at bounding box center [659, 397] width 53 height 13
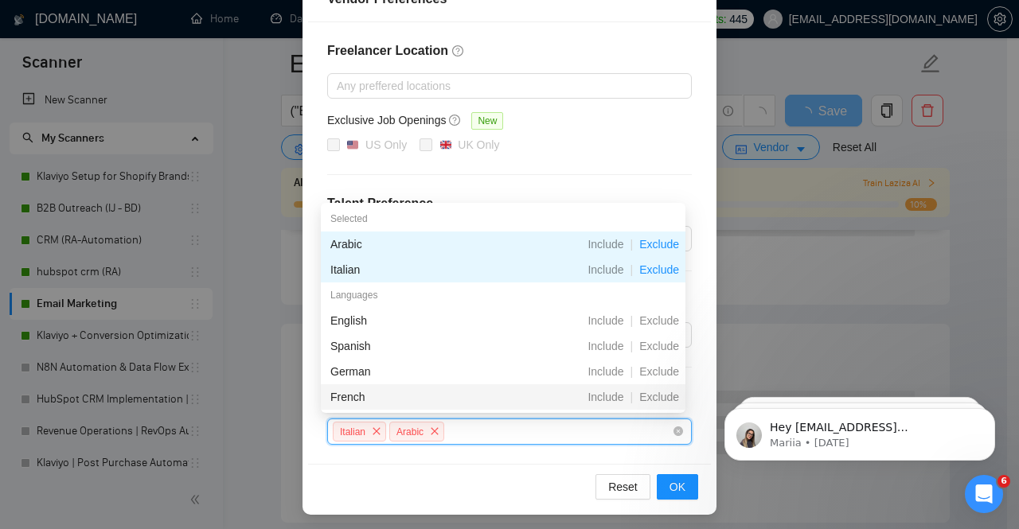
click at [673, 395] on span "Exclude" at bounding box center [659, 397] width 53 height 13
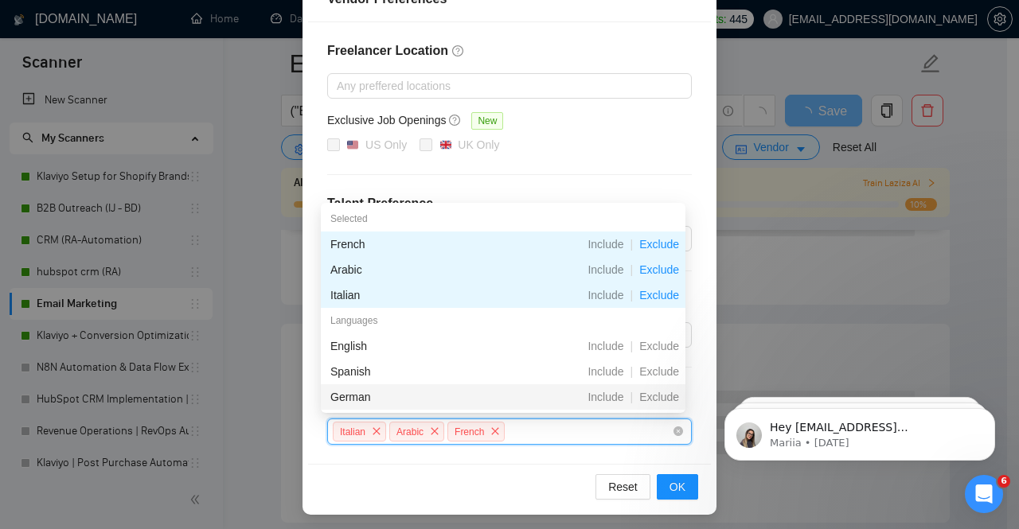
click at [673, 395] on span "Exclude" at bounding box center [659, 397] width 53 height 13
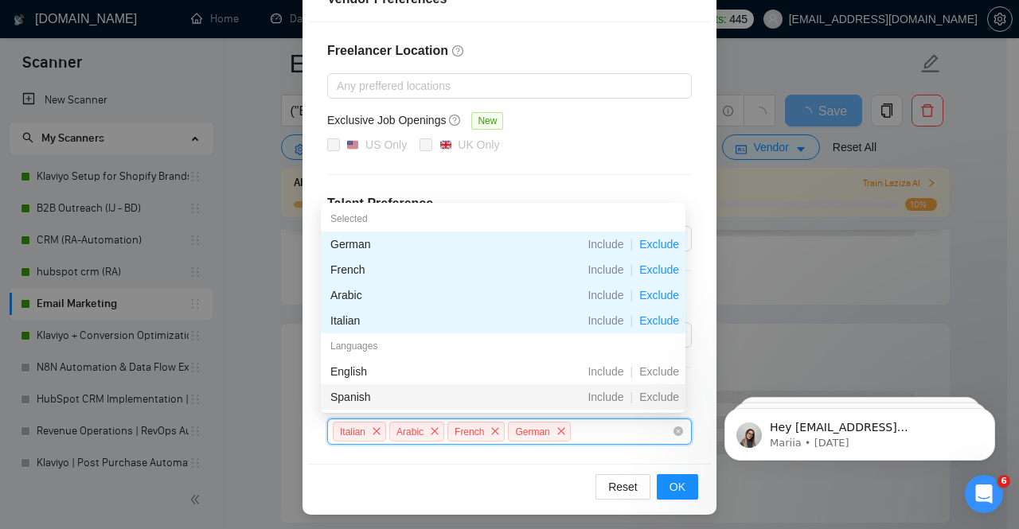
click at [673, 395] on span "Exclude" at bounding box center [659, 397] width 53 height 13
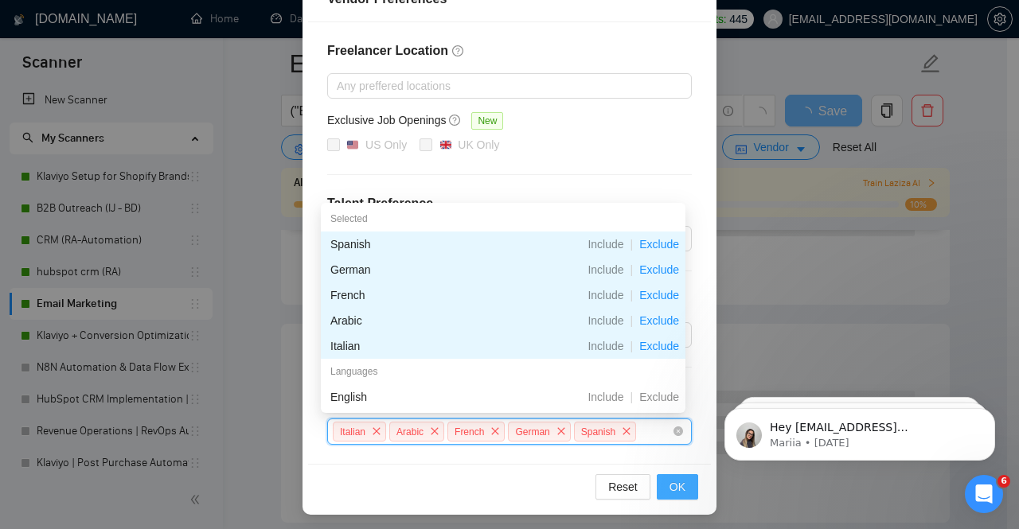
click at [675, 488] on span "OK" at bounding box center [677, 487] width 16 height 18
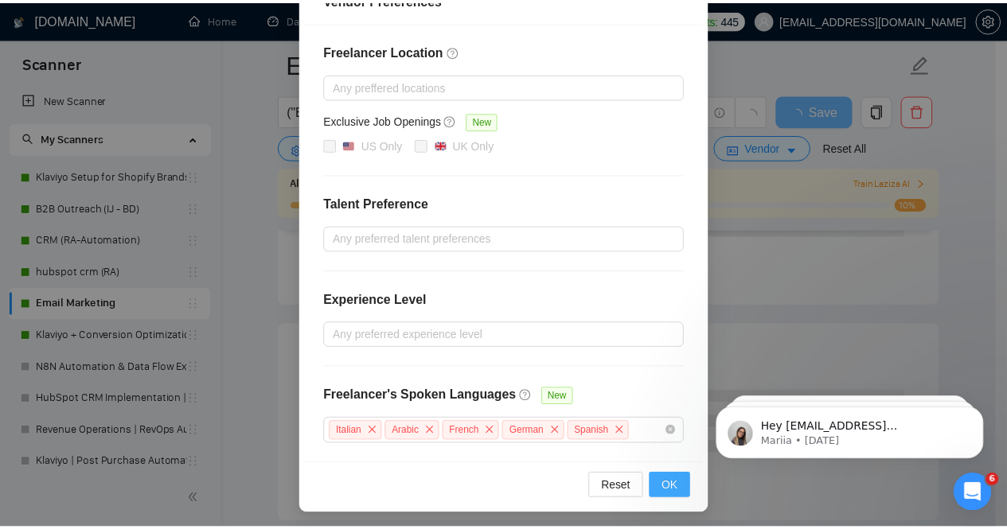
scroll to position [124, 0]
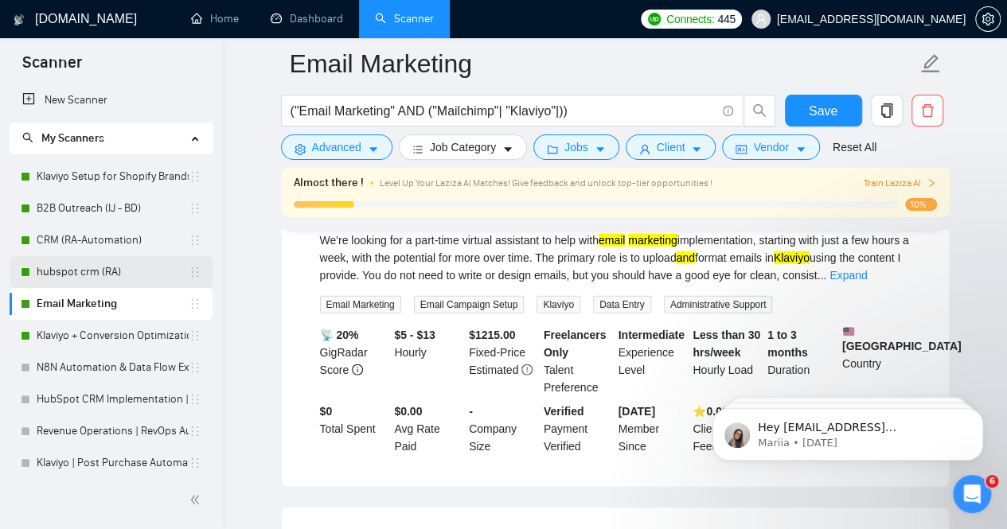
click at [66, 260] on link "hubspot crm (RA)" at bounding box center [113, 272] width 152 height 32
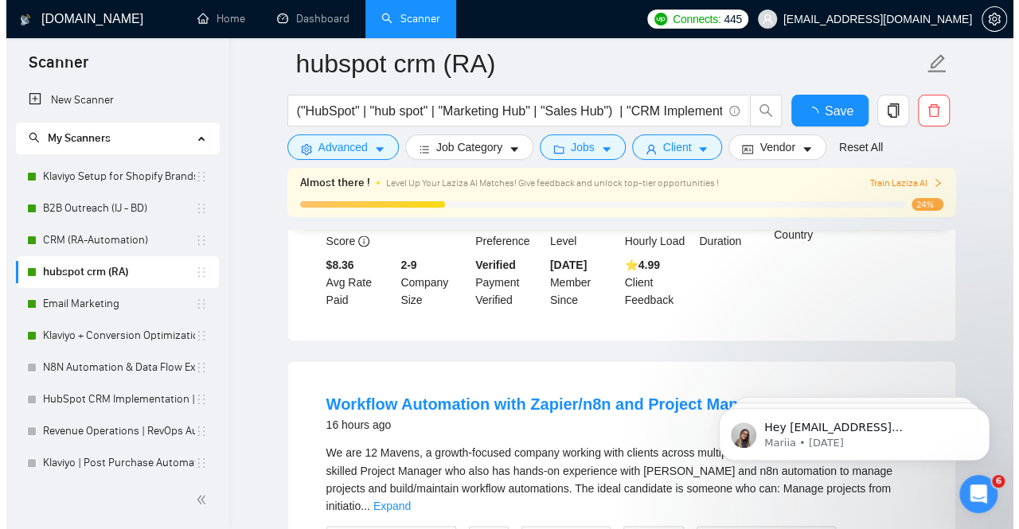
scroll to position [2021, 0]
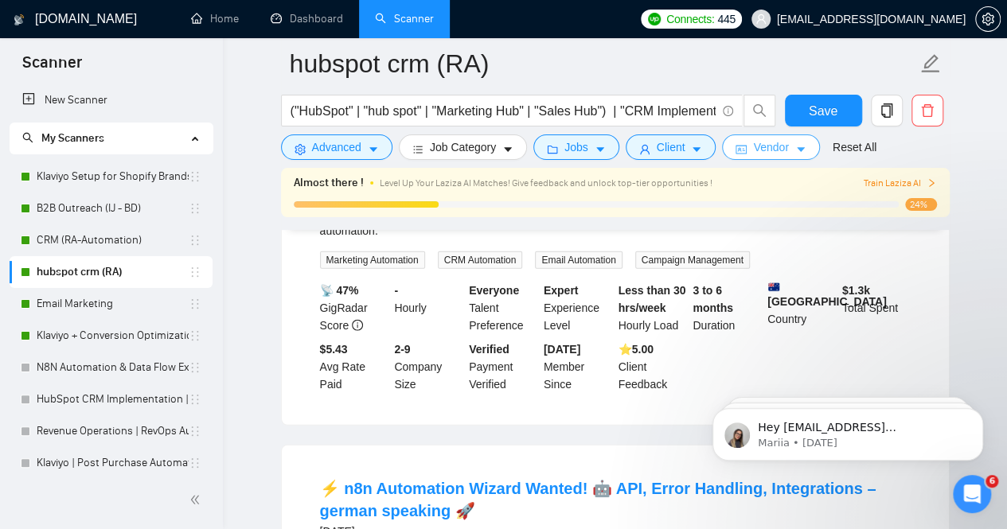
click at [753, 149] on span "Vendor" at bounding box center [770, 147] width 35 height 18
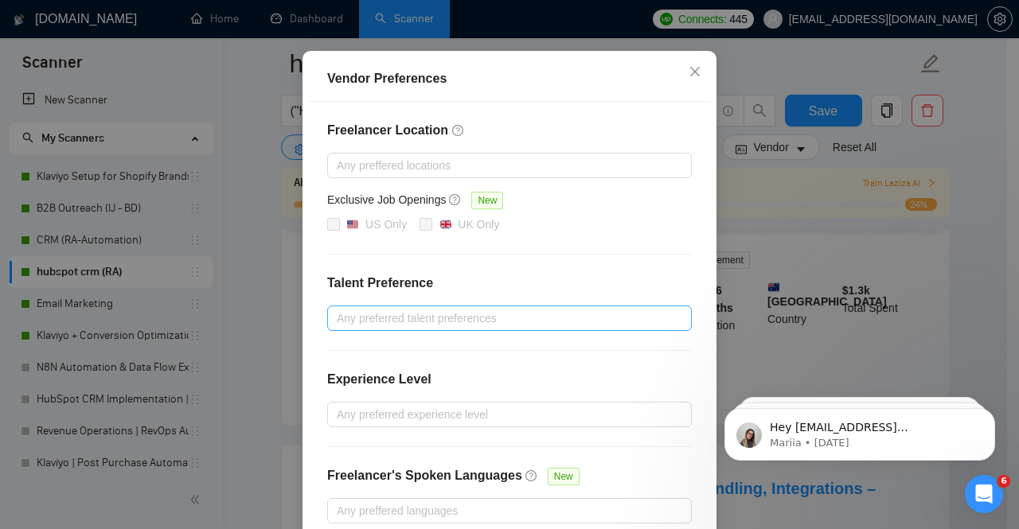
scroll to position [204, 0]
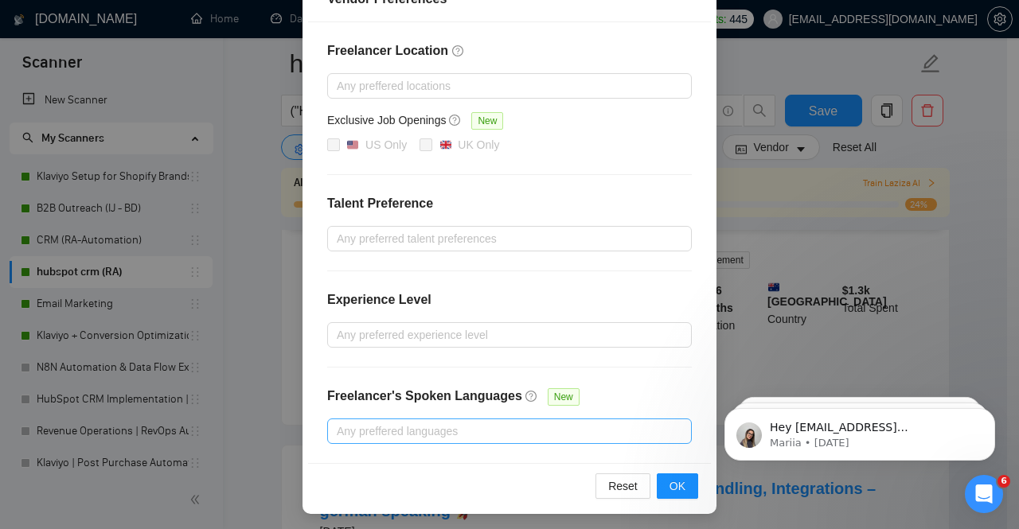
click at [431, 432] on div at bounding box center [501, 431] width 341 height 19
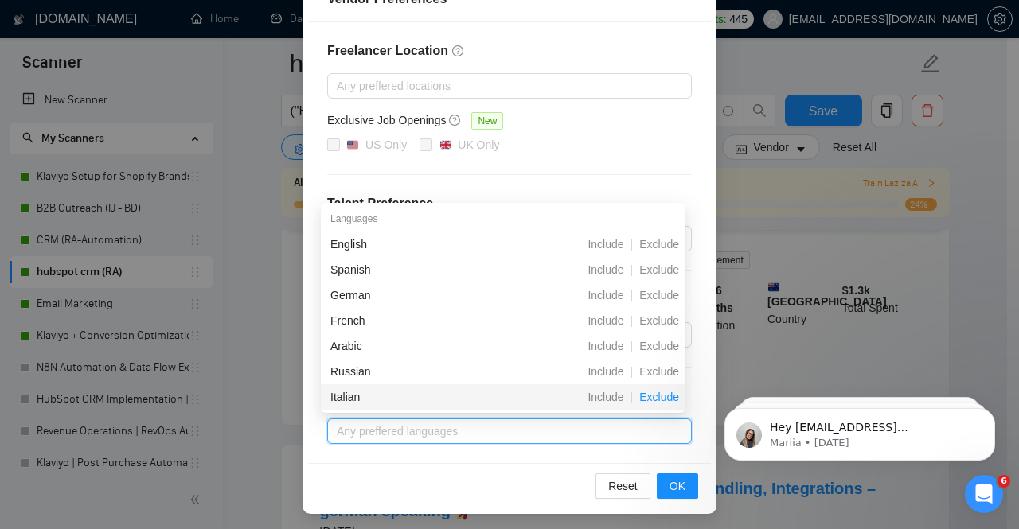
click at [653, 396] on span "Exclude" at bounding box center [659, 397] width 53 height 13
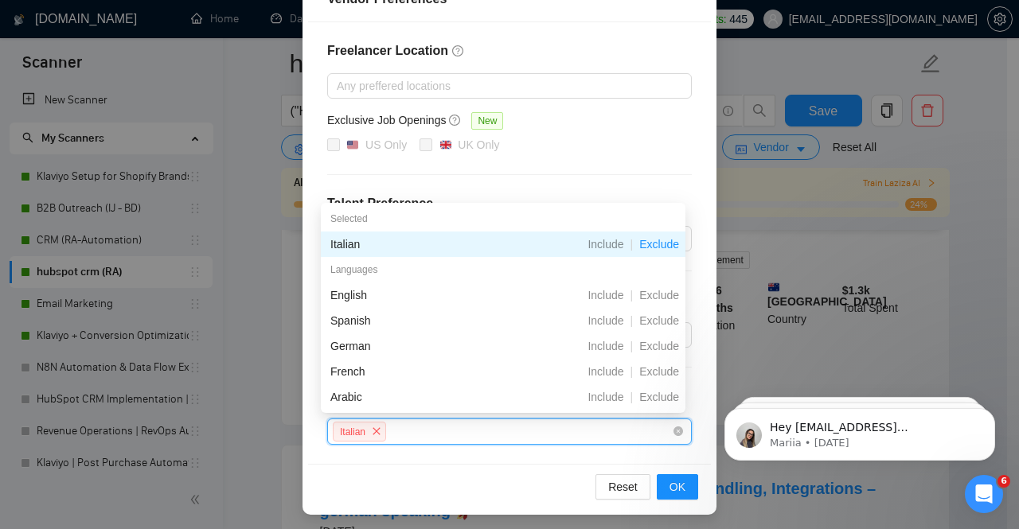
click at [653, 396] on span "Exclude" at bounding box center [659, 397] width 53 height 13
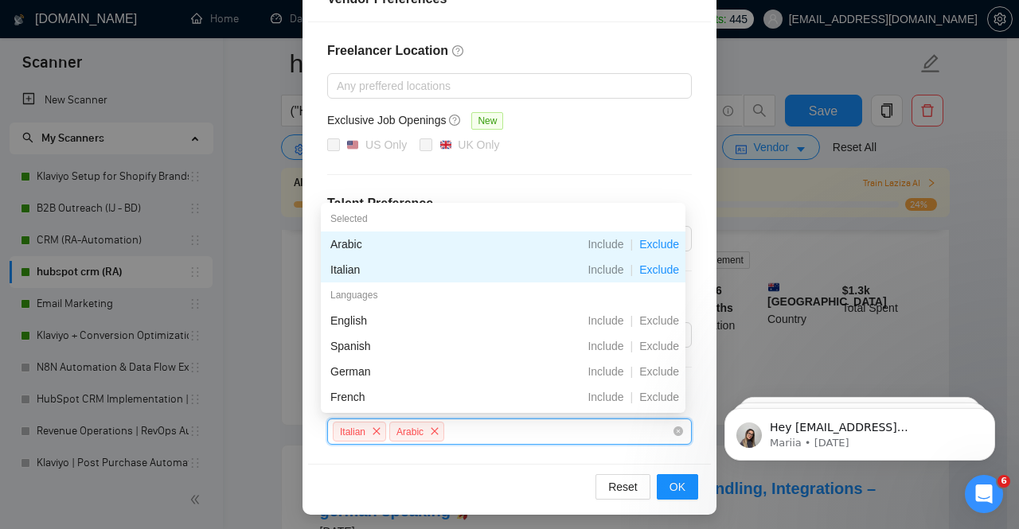
click at [653, 396] on span "Exclude" at bounding box center [659, 397] width 53 height 13
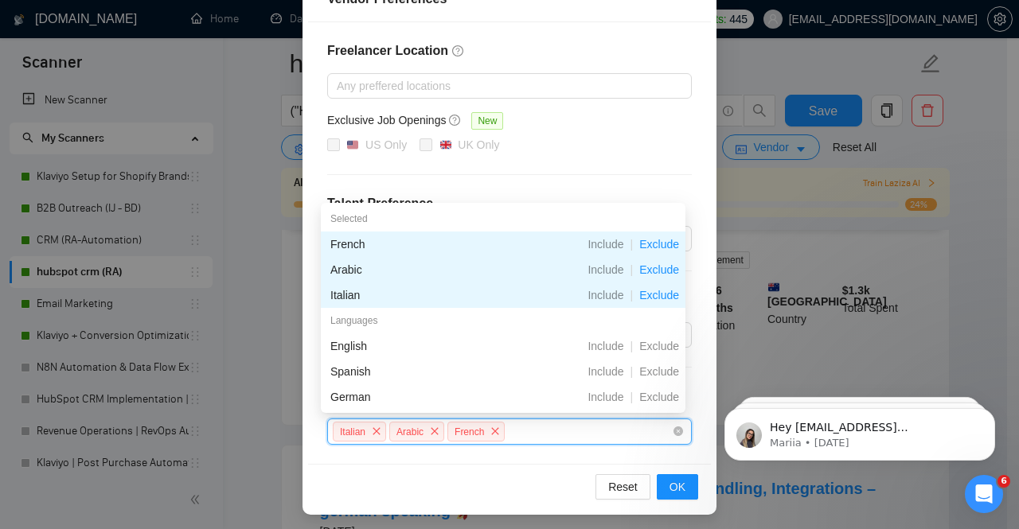
click at [653, 396] on span "Exclude" at bounding box center [659, 397] width 53 height 13
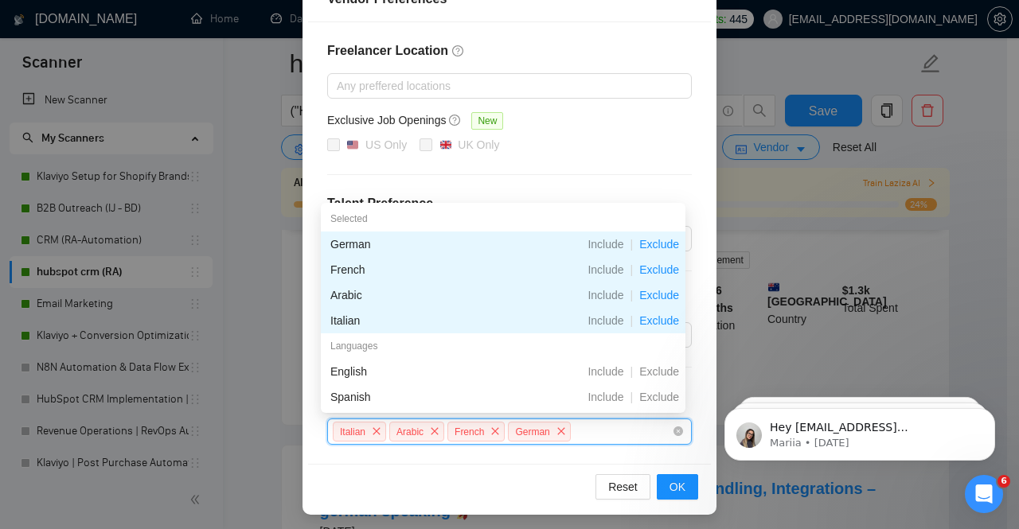
click at [653, 396] on span "Exclude" at bounding box center [659, 397] width 53 height 13
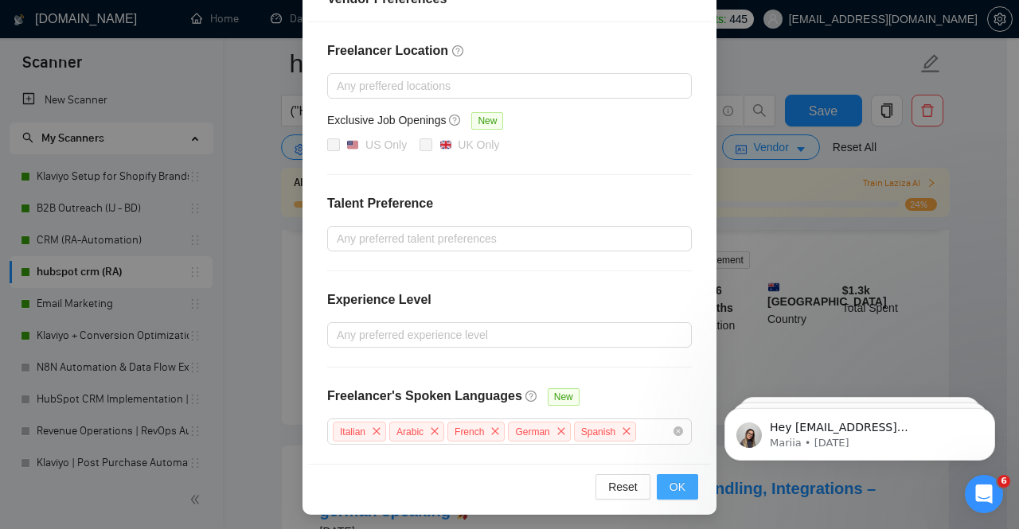
click at [684, 475] on button "OK" at bounding box center [677, 486] width 41 height 25
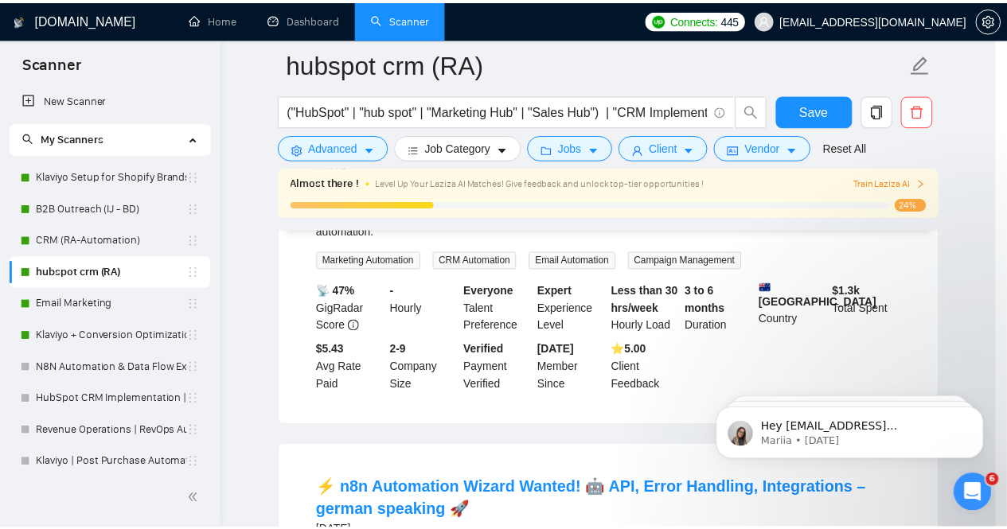
scroll to position [124, 0]
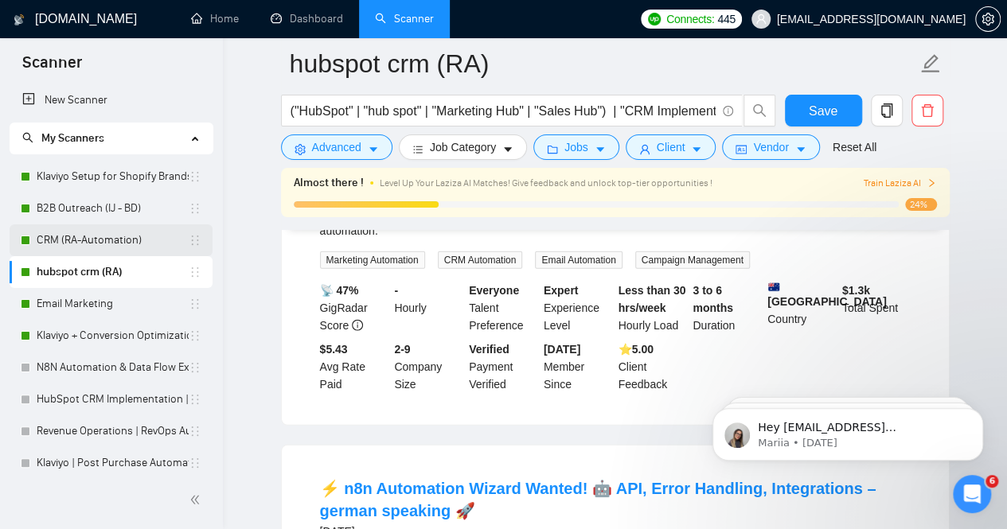
click at [84, 244] on link "CRM (RA-Automation)" at bounding box center [113, 240] width 152 height 32
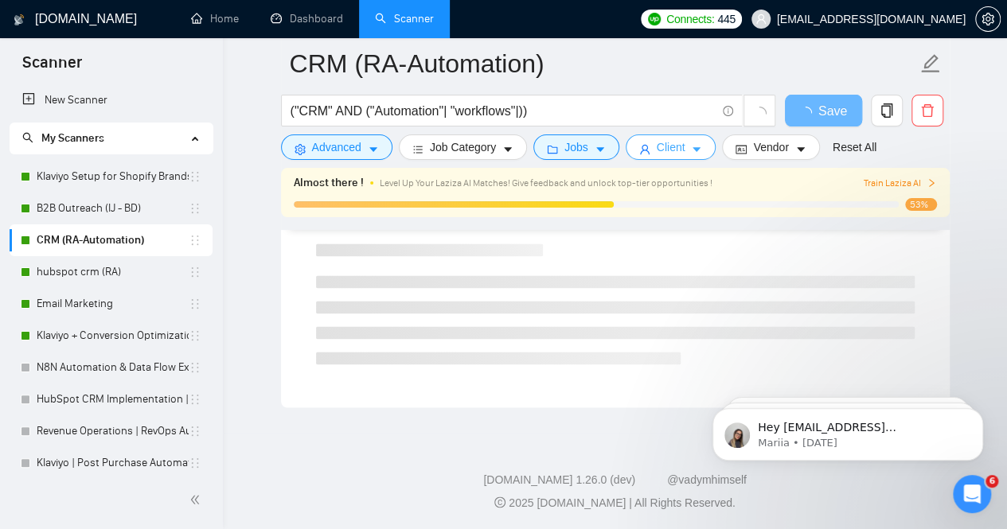
scroll to position [2021, 0]
